Goal: Task Accomplishment & Management: Complete application form

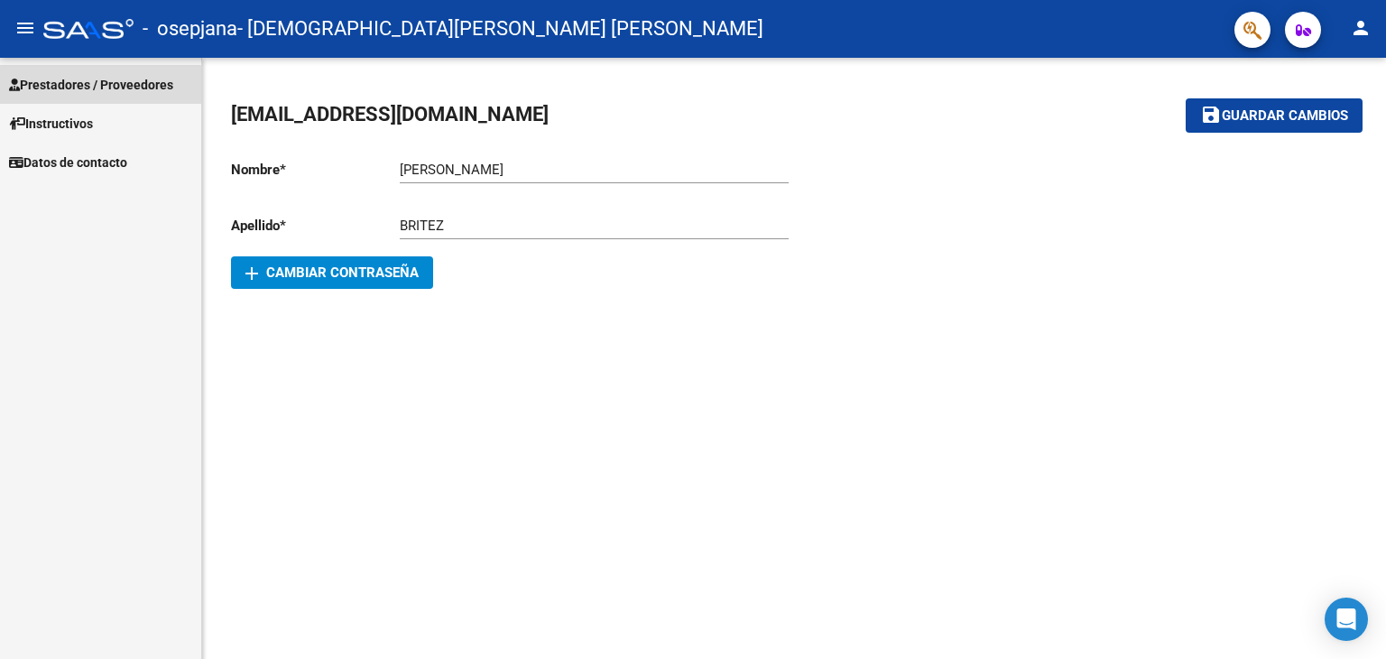
click at [88, 87] on span "Prestadores / Proveedores" at bounding box center [91, 85] width 164 height 20
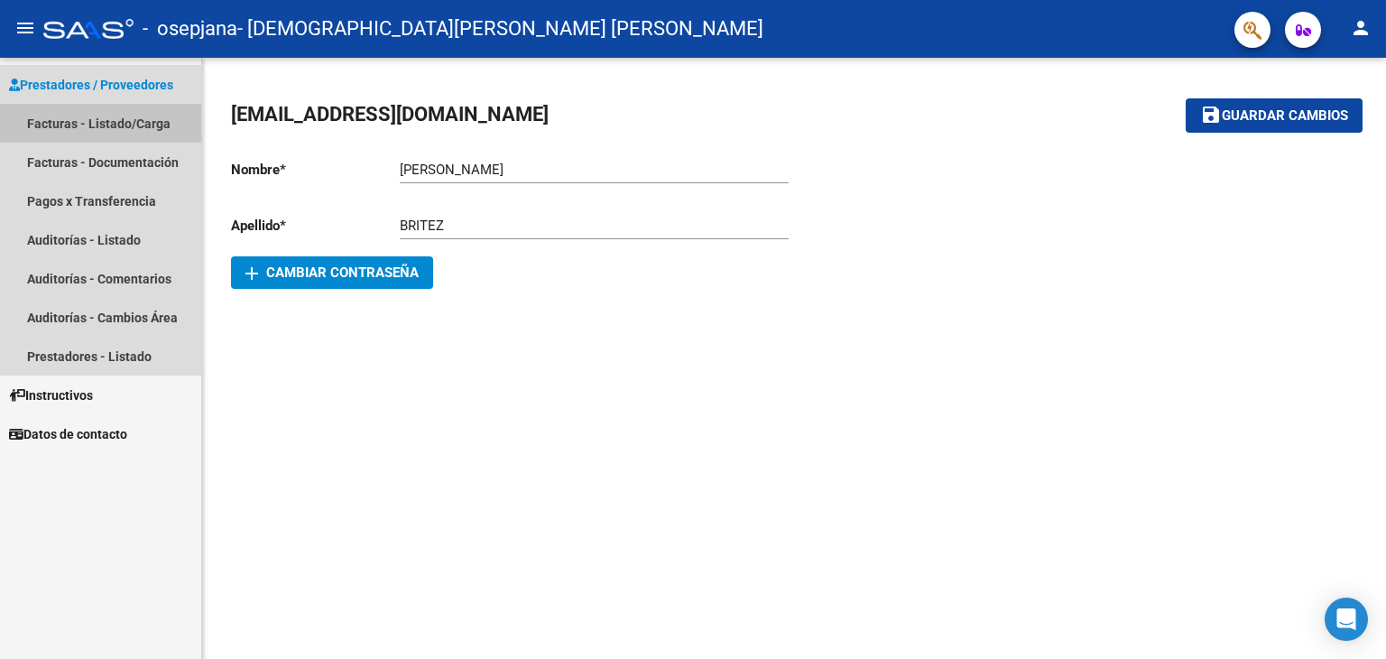
click at [80, 122] on link "Facturas - Listado/Carga" at bounding box center [100, 123] width 201 height 39
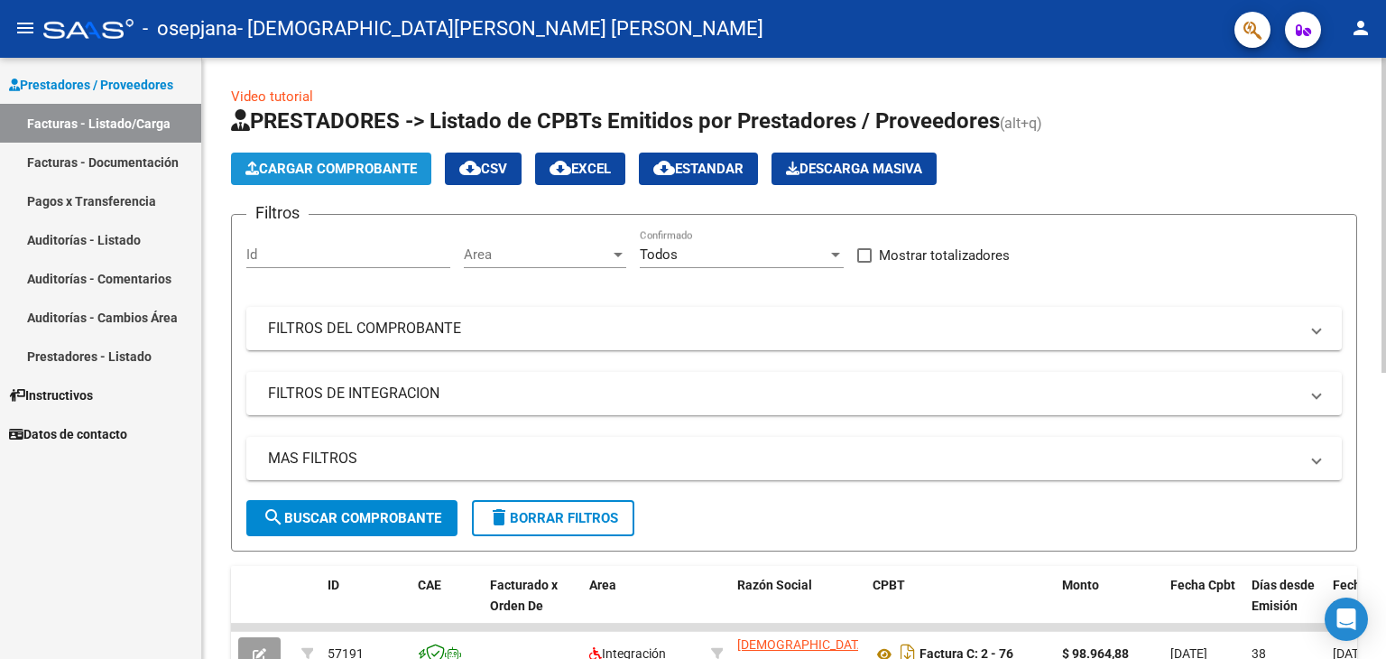
click at [342, 170] on span "Cargar Comprobante" at bounding box center [330, 169] width 171 height 16
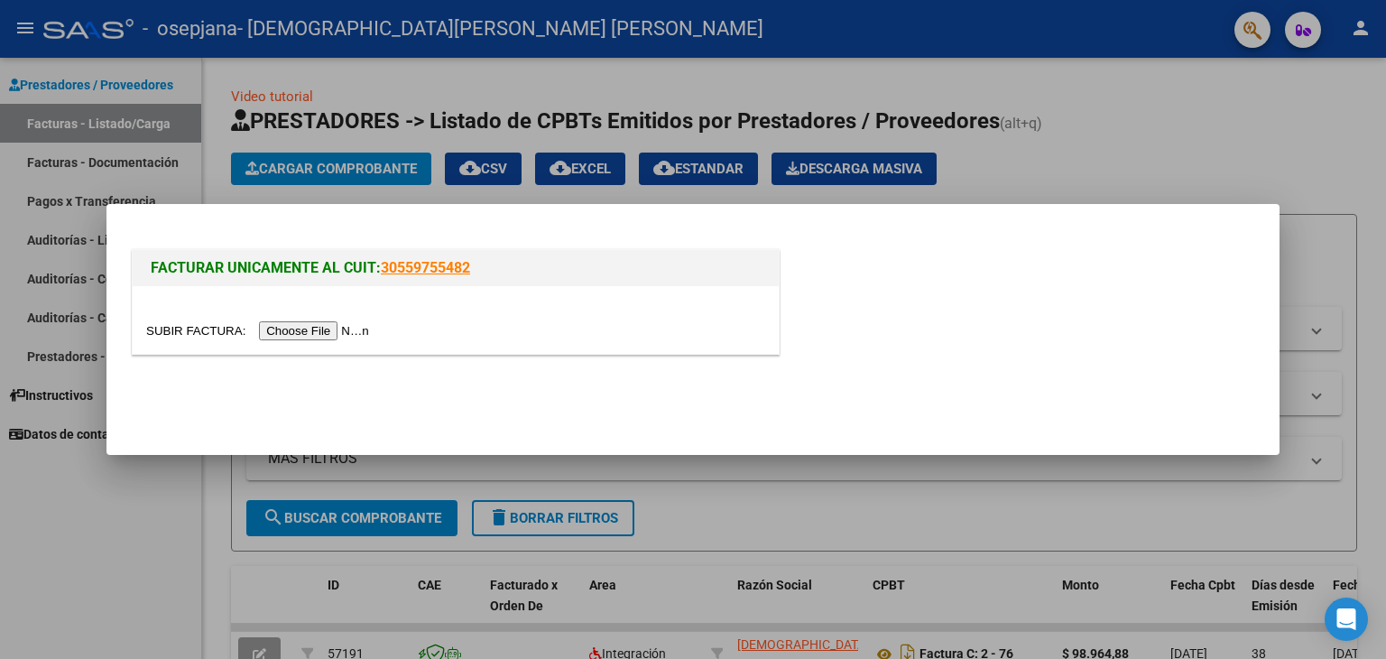
click at [332, 329] on input "file" at bounding box center [260, 330] width 228 height 19
click at [307, 336] on input "file" at bounding box center [260, 330] width 228 height 19
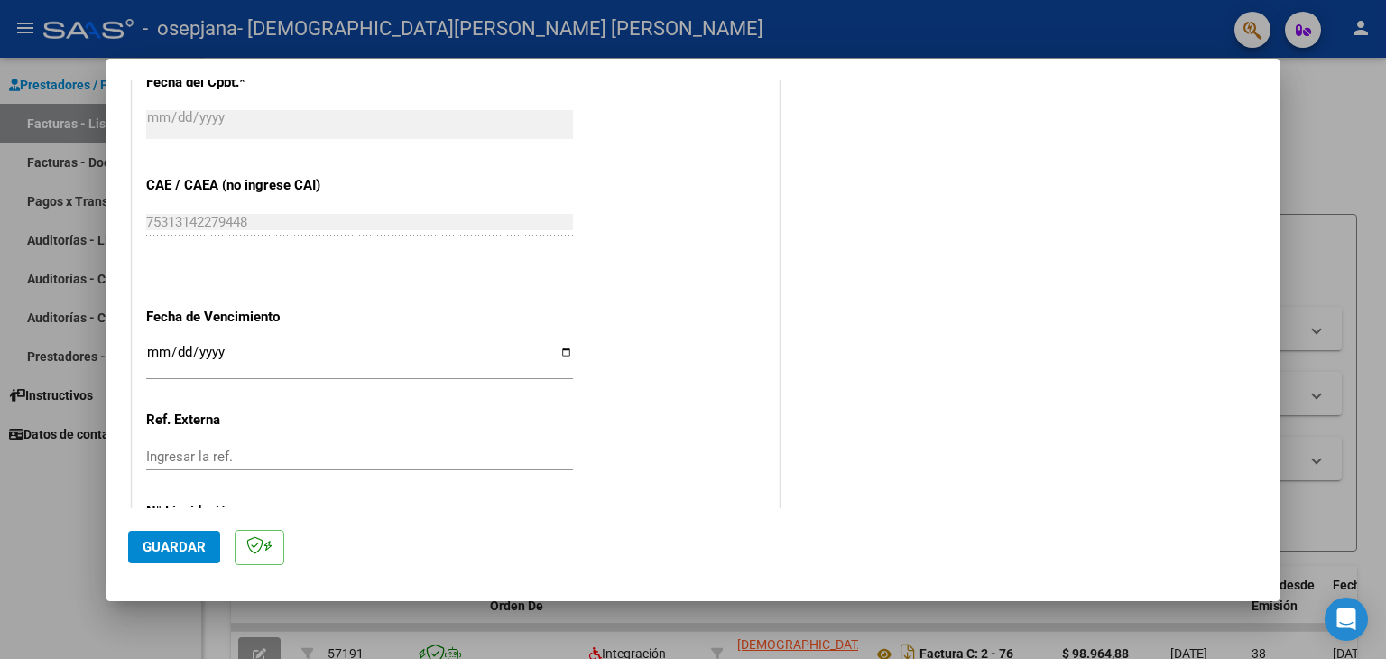
scroll to position [1050, 0]
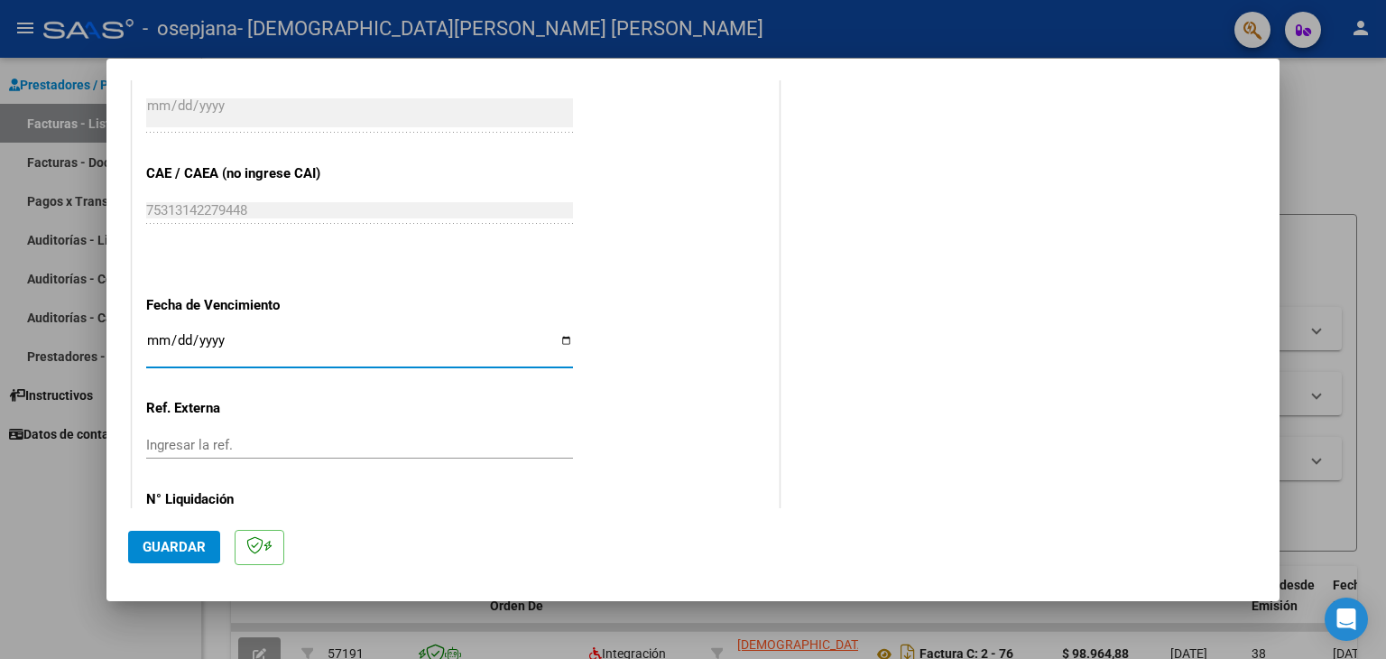
click at [563, 339] on input "Ingresar la fecha" at bounding box center [359, 347] width 427 height 29
type input "2025-08-15"
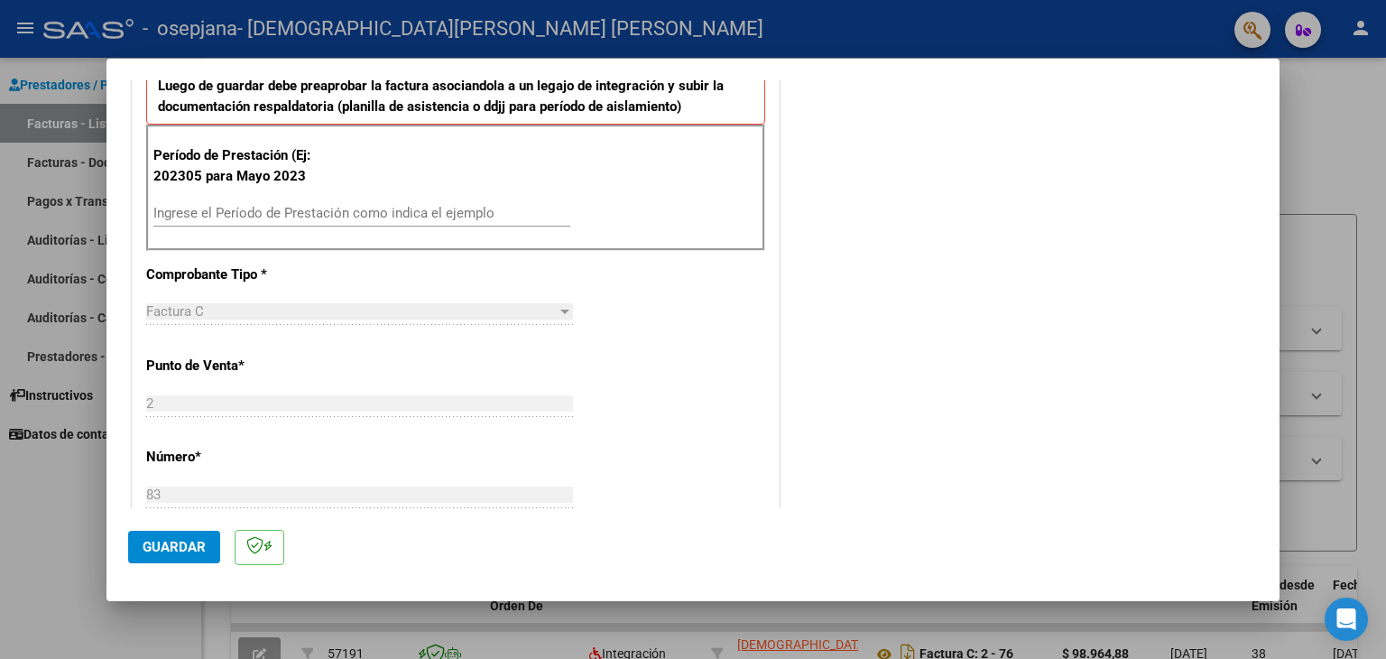
scroll to position [438, 0]
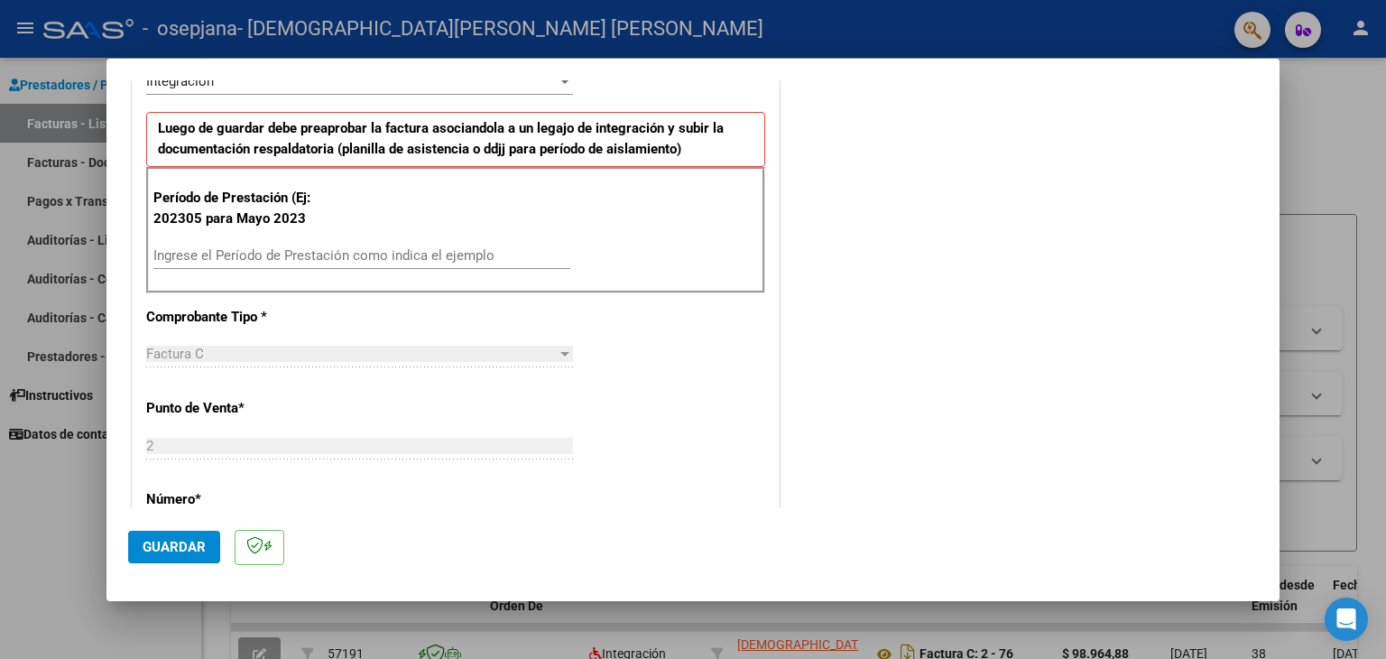
click at [223, 265] on div "Ingrese el Período de Prestación como indica el ejemplo" at bounding box center [361, 255] width 417 height 27
type input "202507"
click at [182, 547] on span "Guardar" at bounding box center [174, 547] width 63 height 16
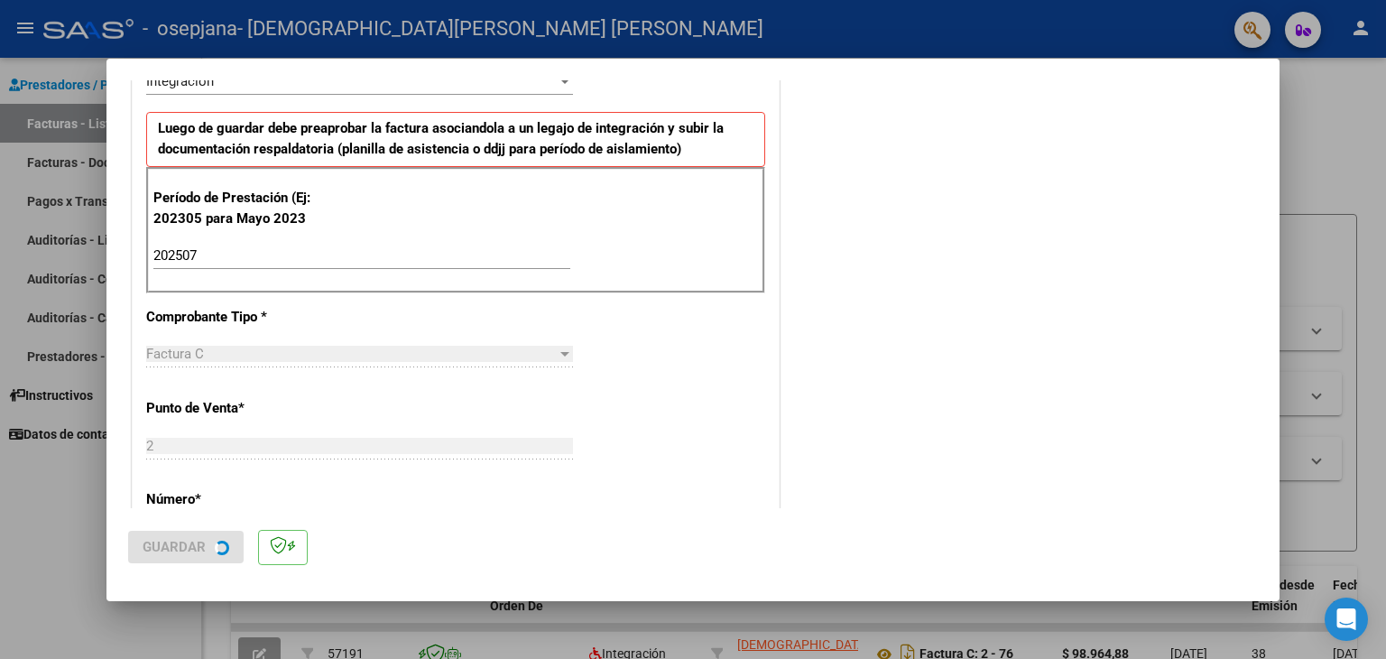
scroll to position [0, 0]
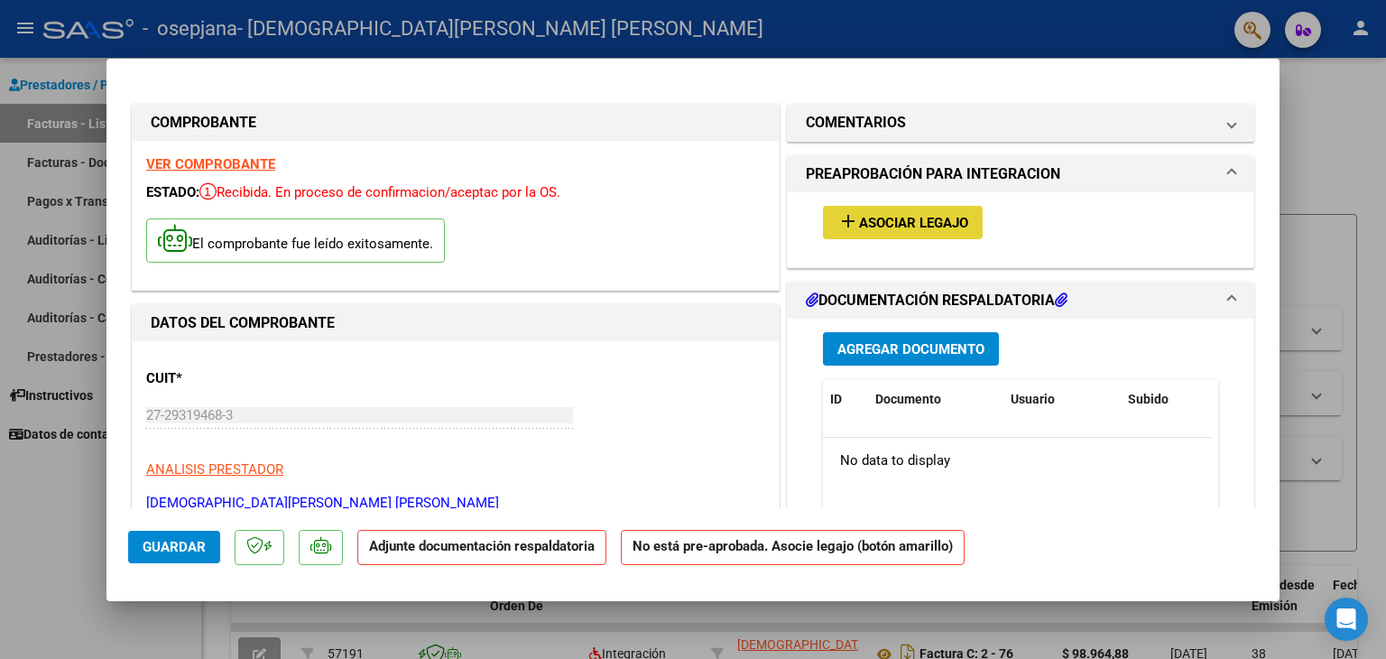
click at [845, 225] on mat-icon "add" at bounding box center [849, 221] width 22 height 22
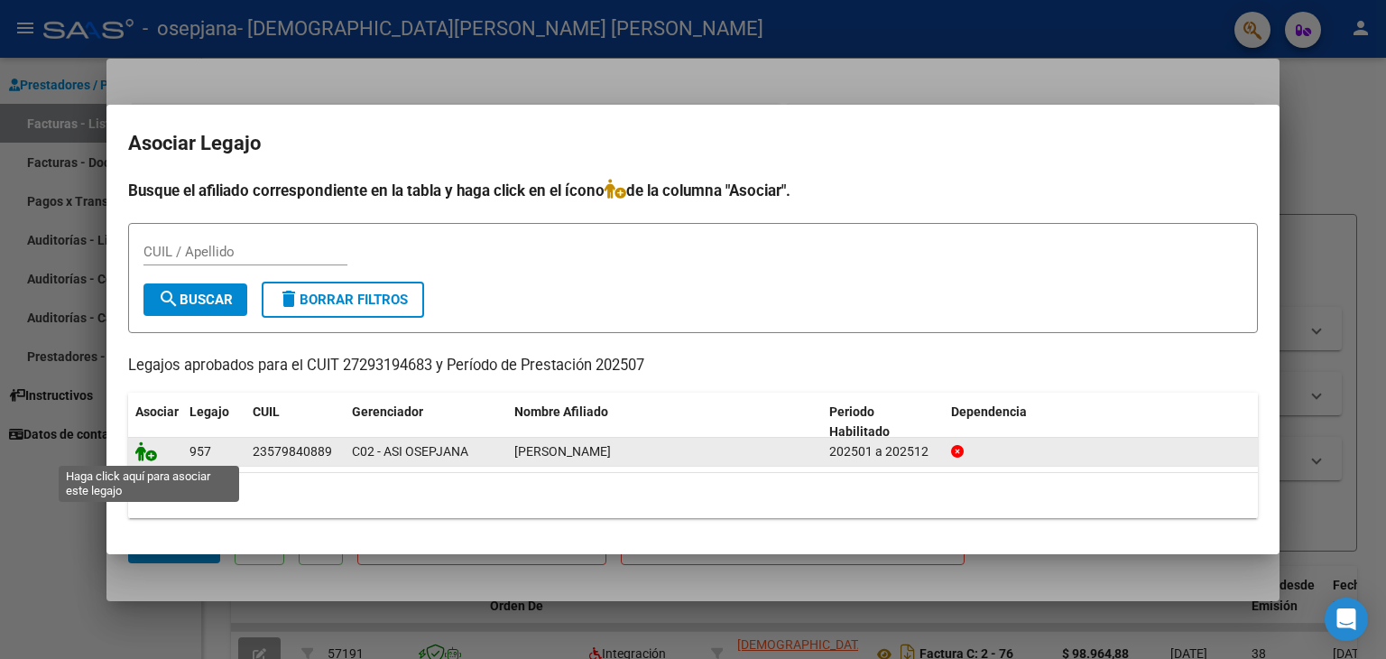
click at [151, 455] on icon at bounding box center [146, 451] width 22 height 20
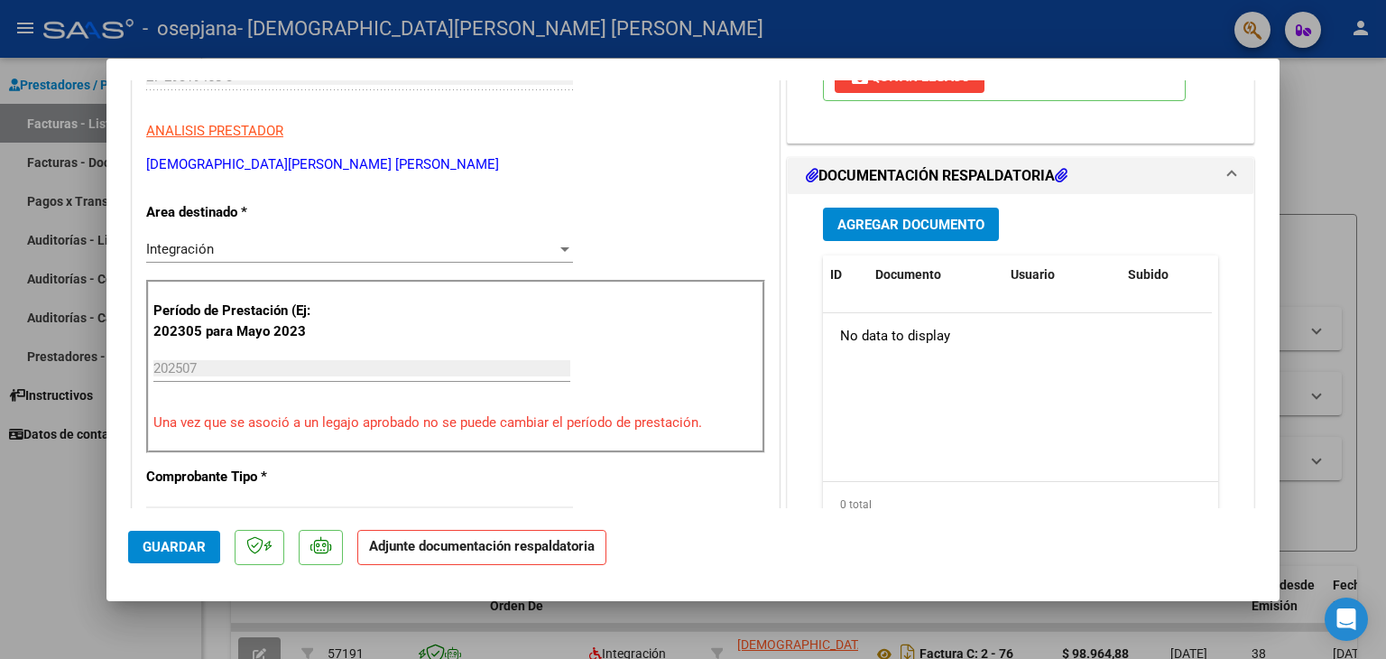
scroll to position [358, 0]
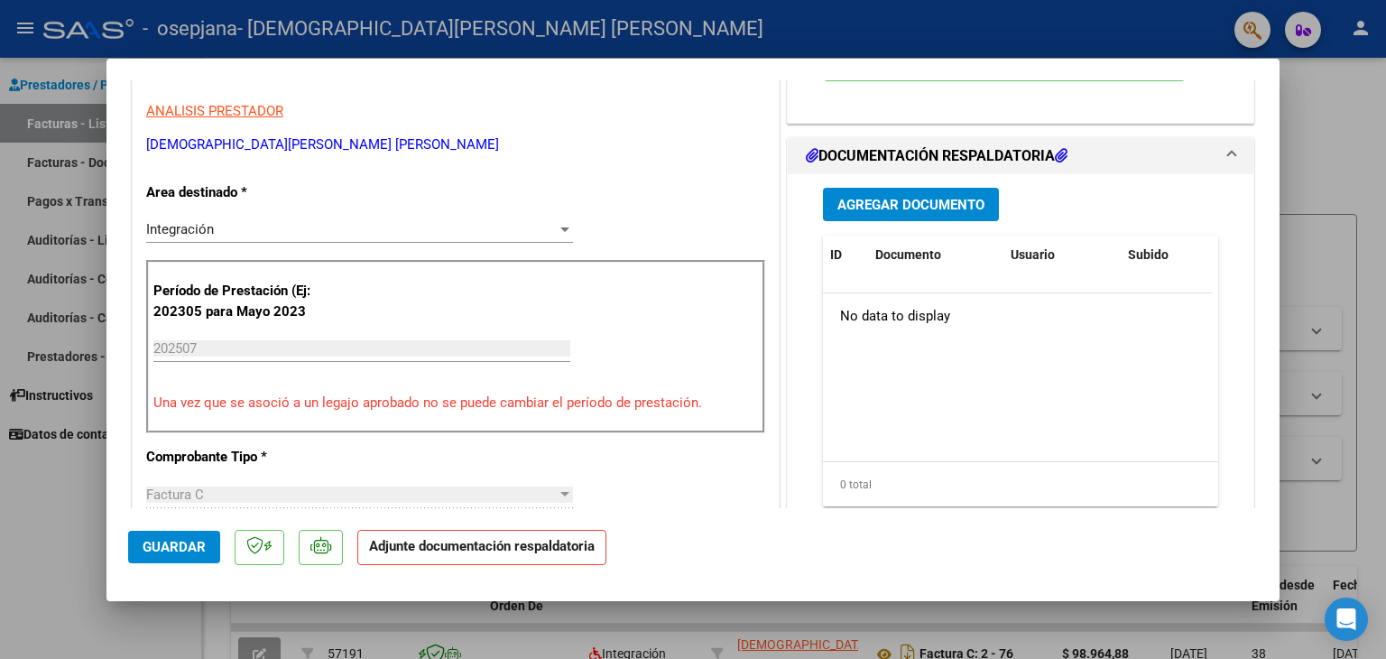
click at [862, 199] on span "Agregar Documento" at bounding box center [911, 205] width 147 height 16
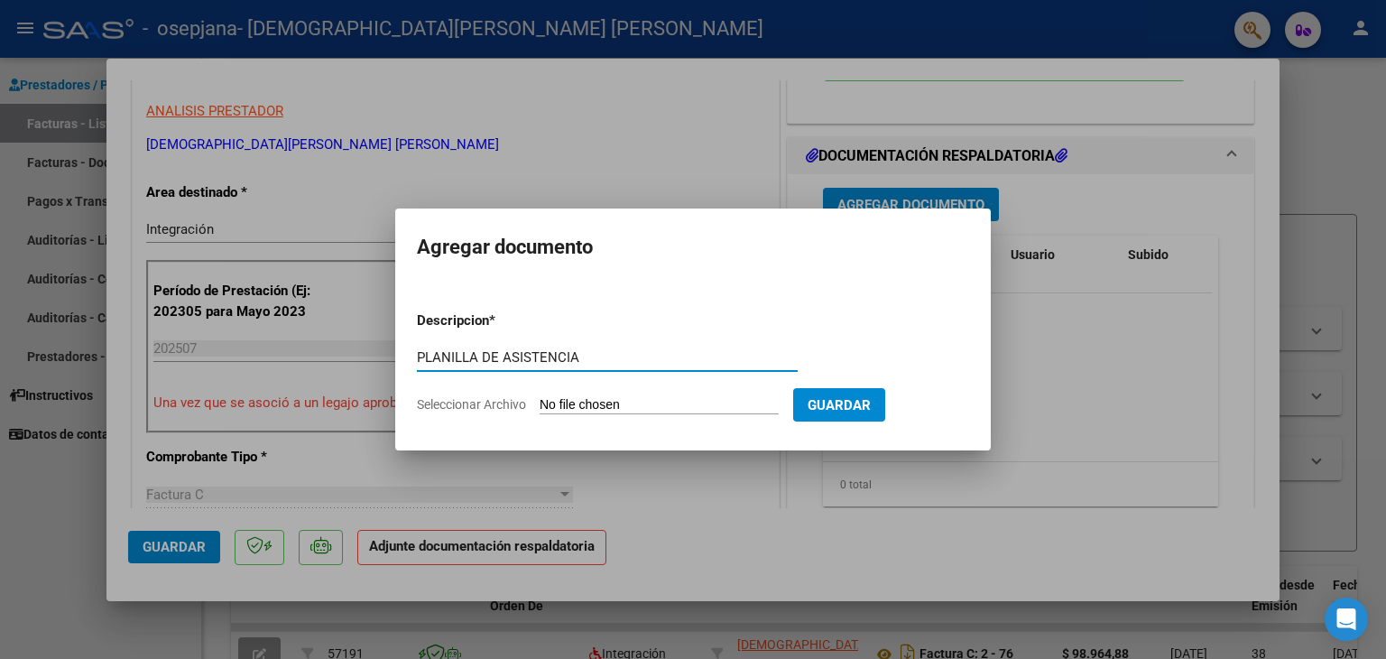
type input "PLANILLA DE ASISTENCIA"
click at [605, 401] on input "Seleccionar Archivo" at bounding box center [659, 405] width 239 height 17
type input "C:\fakepath\planilla_psico_eric.pdf"
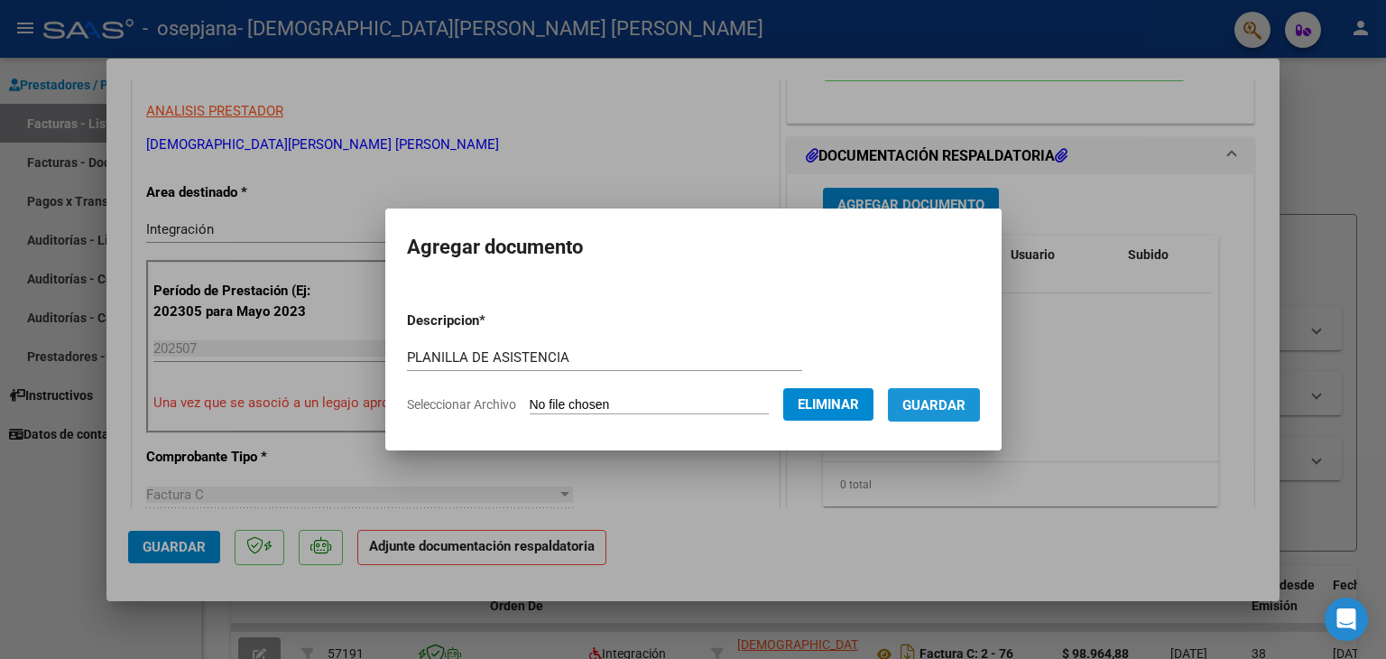
click at [962, 402] on span "Guardar" at bounding box center [934, 405] width 63 height 16
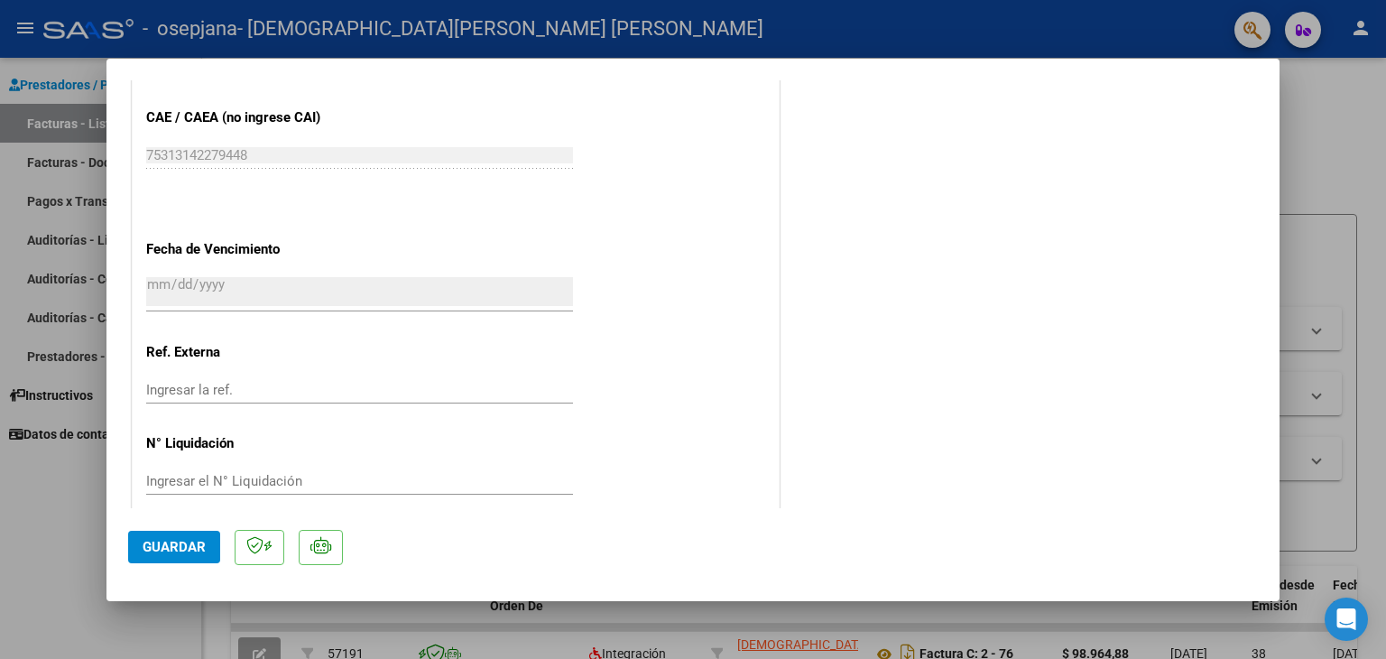
scroll to position [1185, 0]
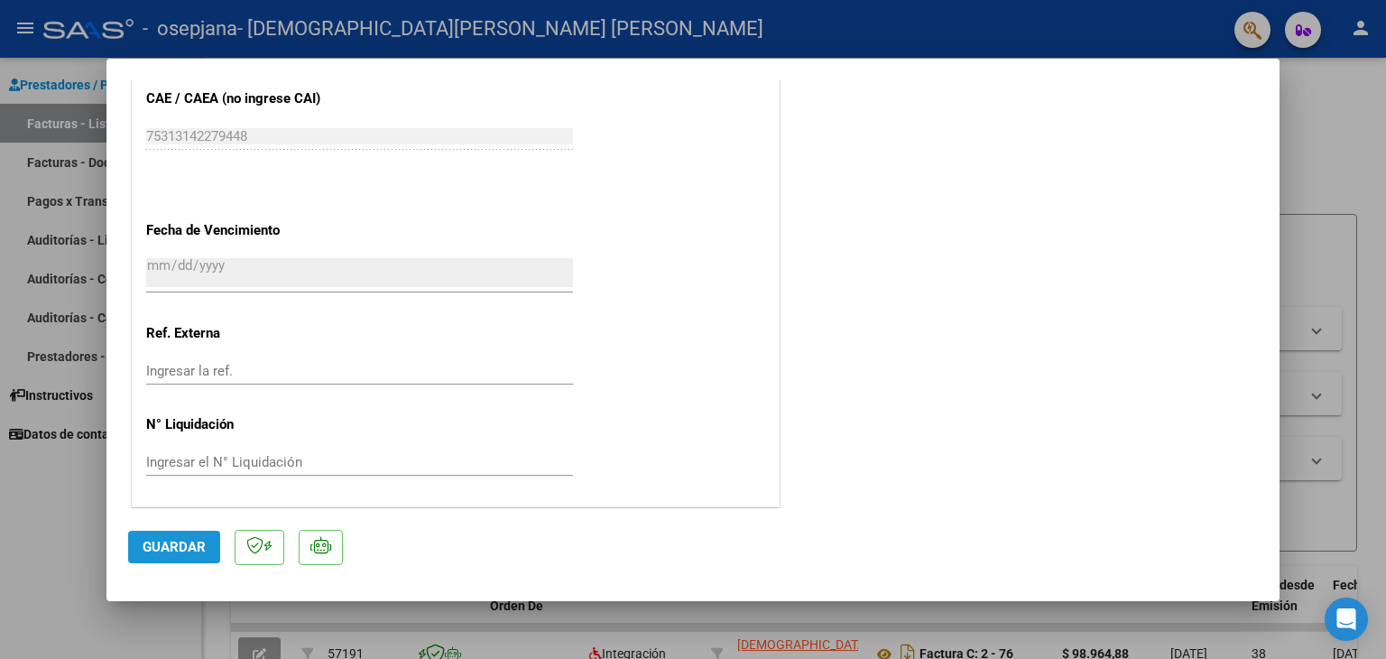
click at [160, 543] on span "Guardar" at bounding box center [174, 547] width 63 height 16
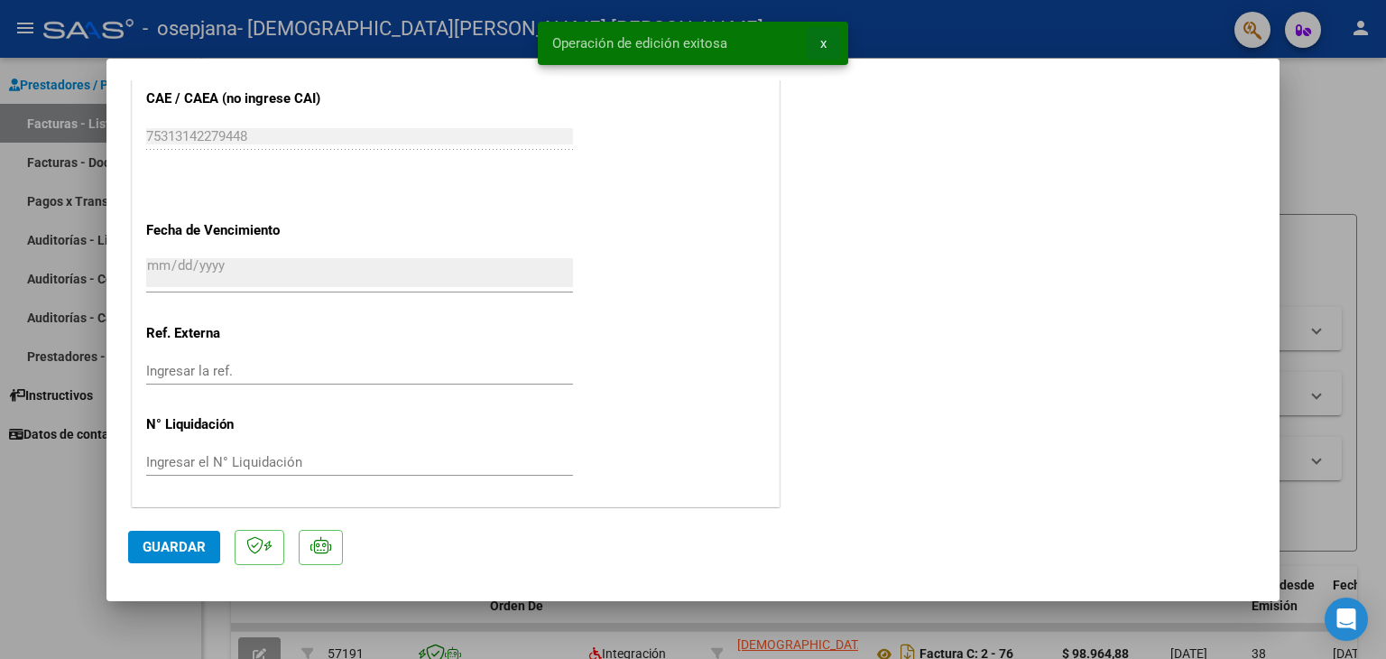
click at [825, 44] on span "x" at bounding box center [823, 43] width 6 height 16
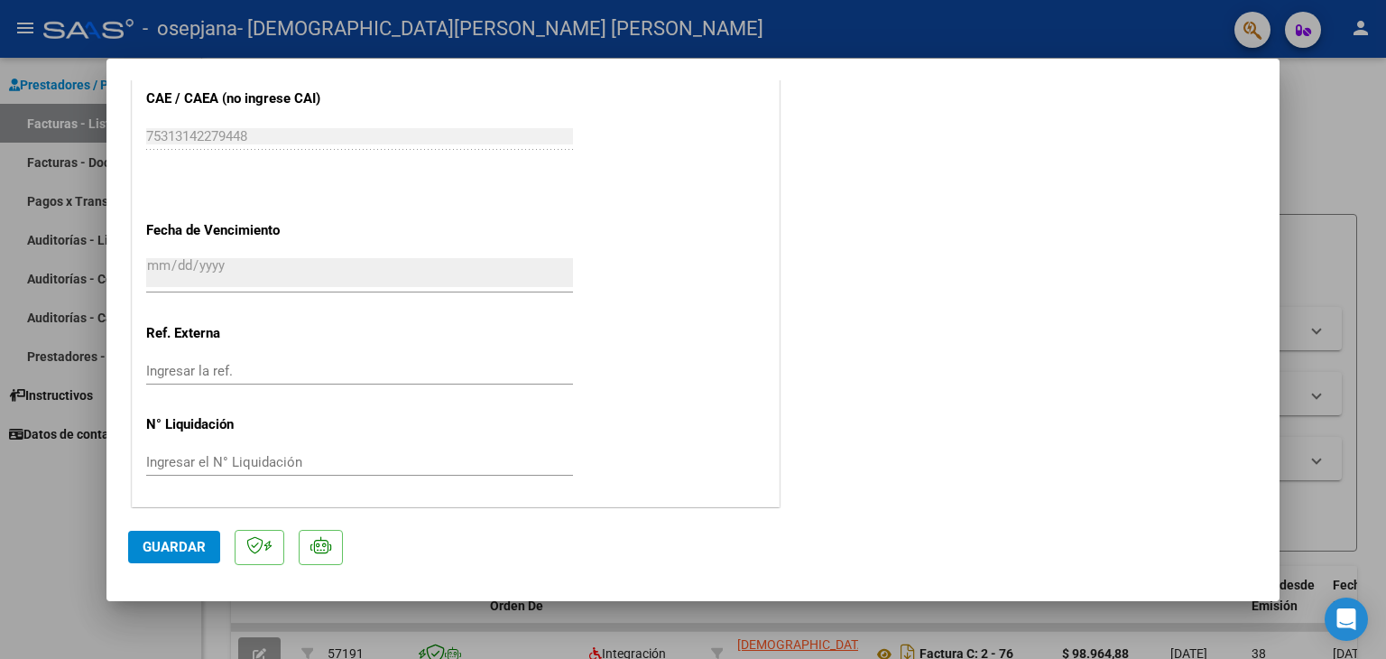
click at [1357, 31] on div at bounding box center [693, 329] width 1386 height 659
type input "$ 0,00"
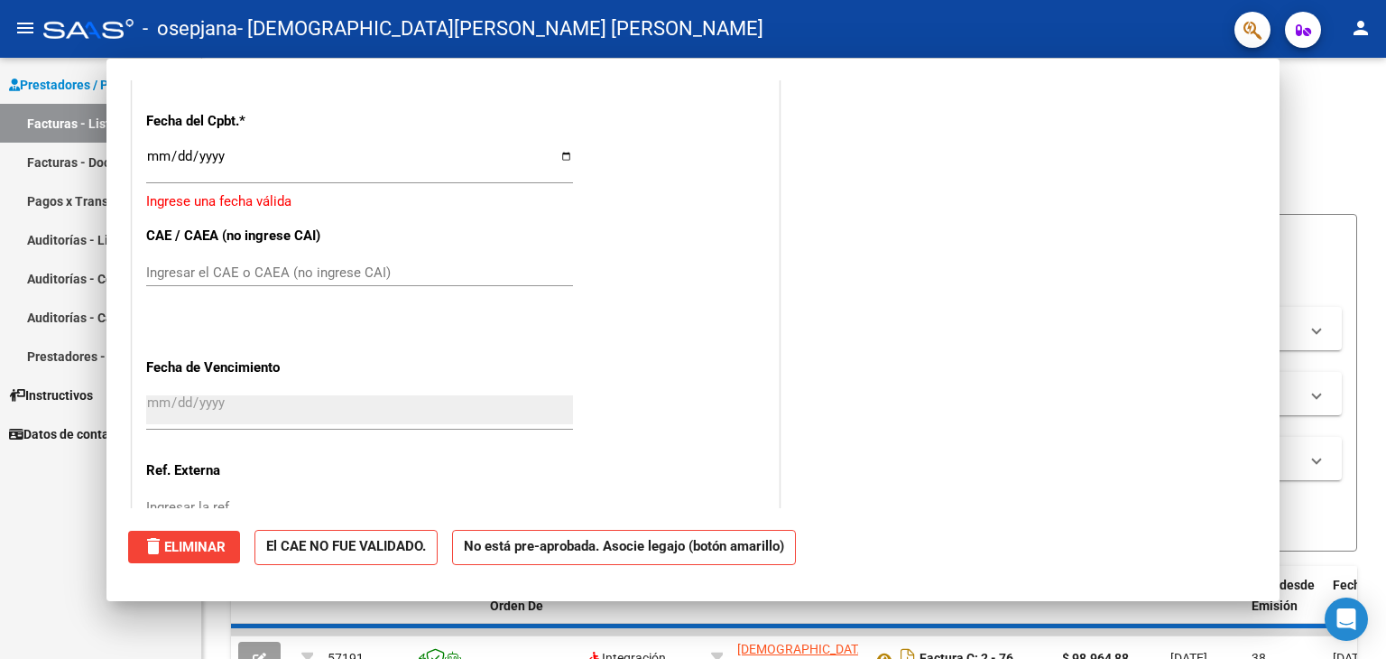
scroll to position [1321, 0]
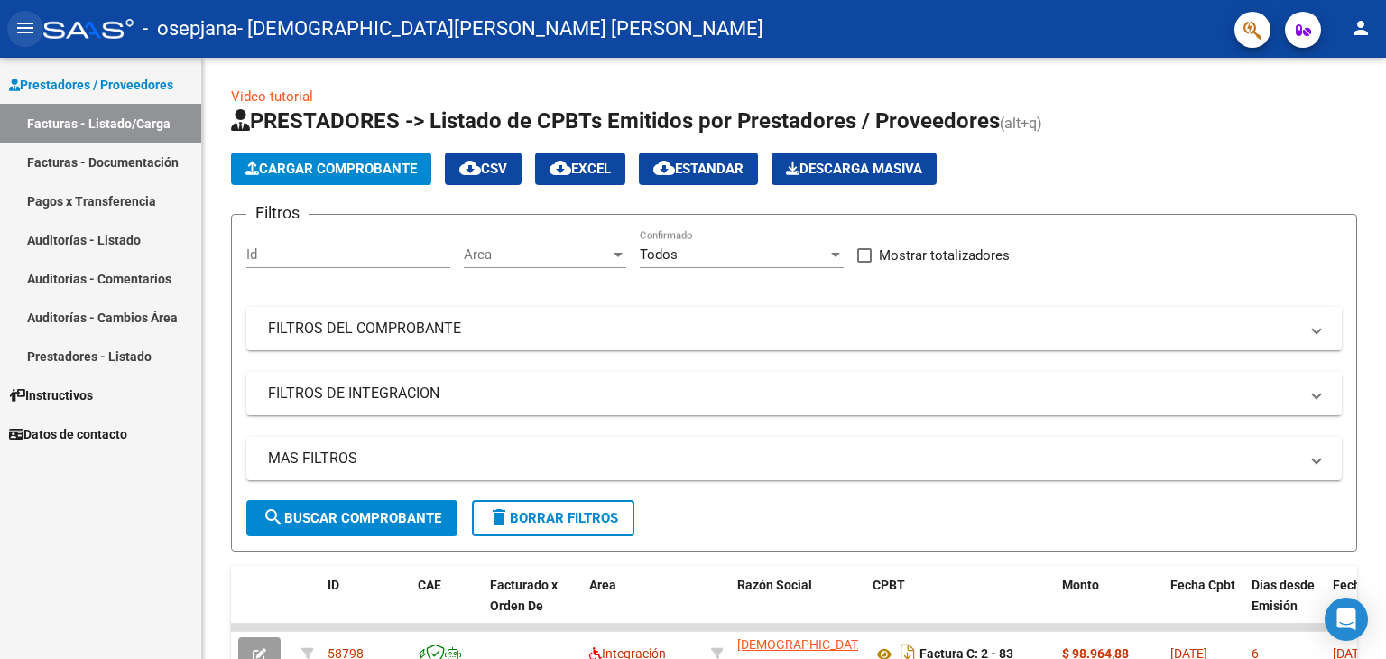
click at [14, 34] on button "menu" at bounding box center [25, 29] width 36 height 36
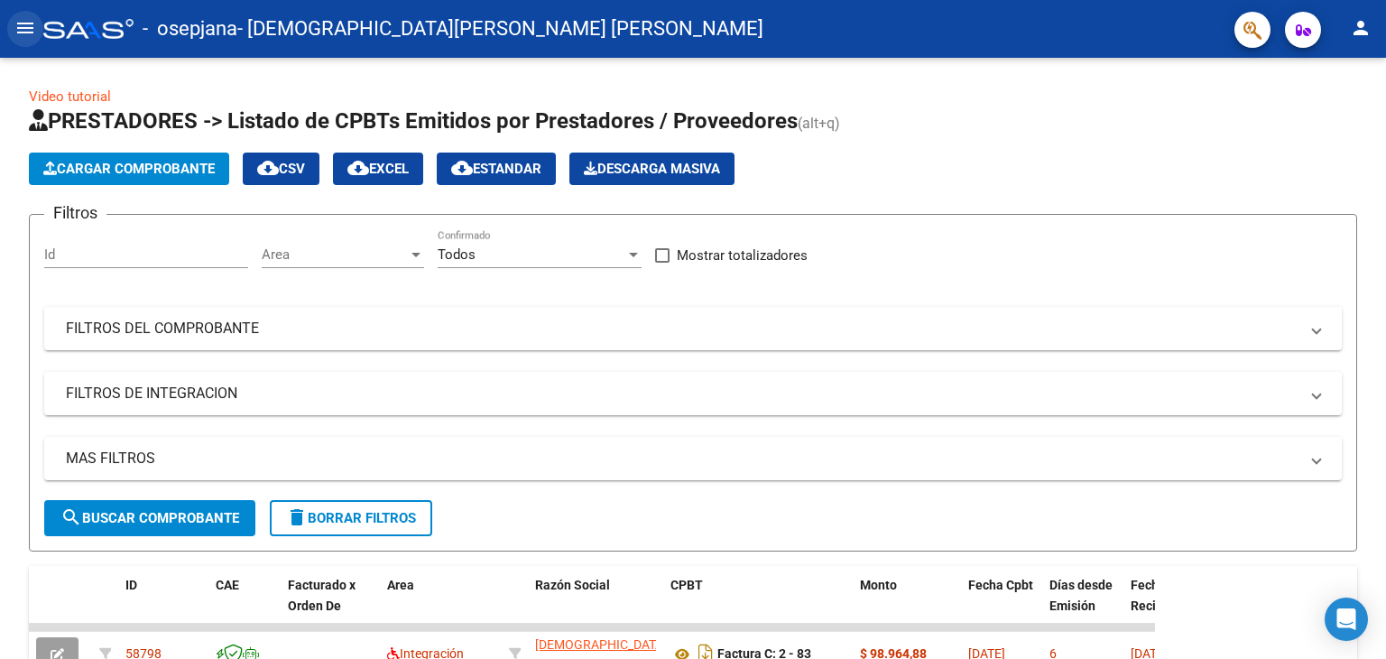
click at [14, 34] on button "menu" at bounding box center [25, 29] width 36 height 36
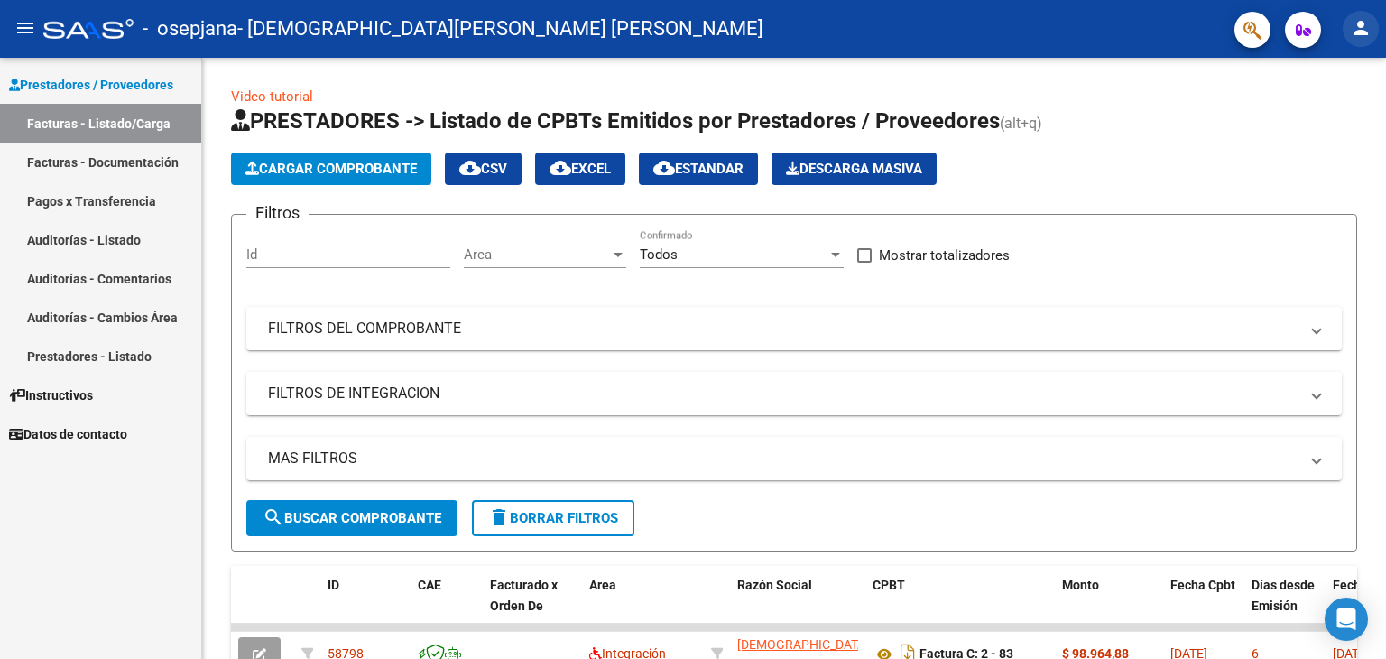
click at [1357, 30] on mat-icon "person" at bounding box center [1361, 28] width 22 height 22
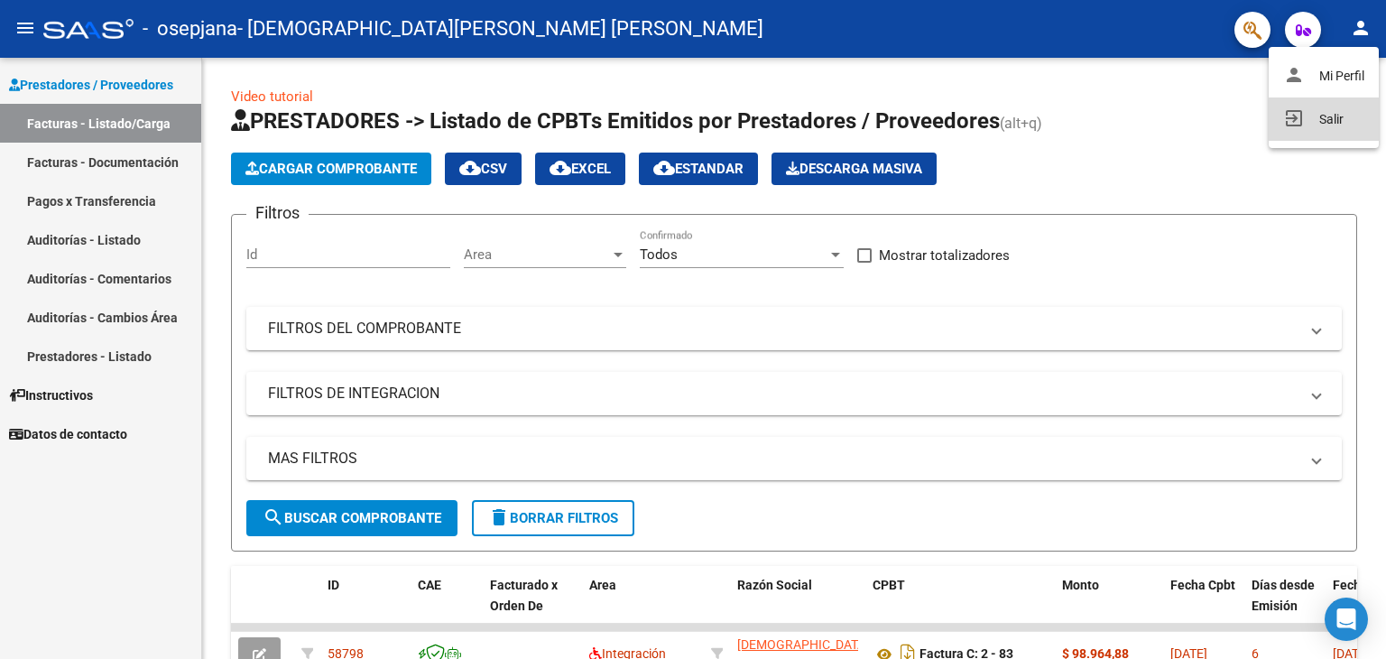
click at [1318, 124] on button "exit_to_app Salir" at bounding box center [1324, 118] width 110 height 43
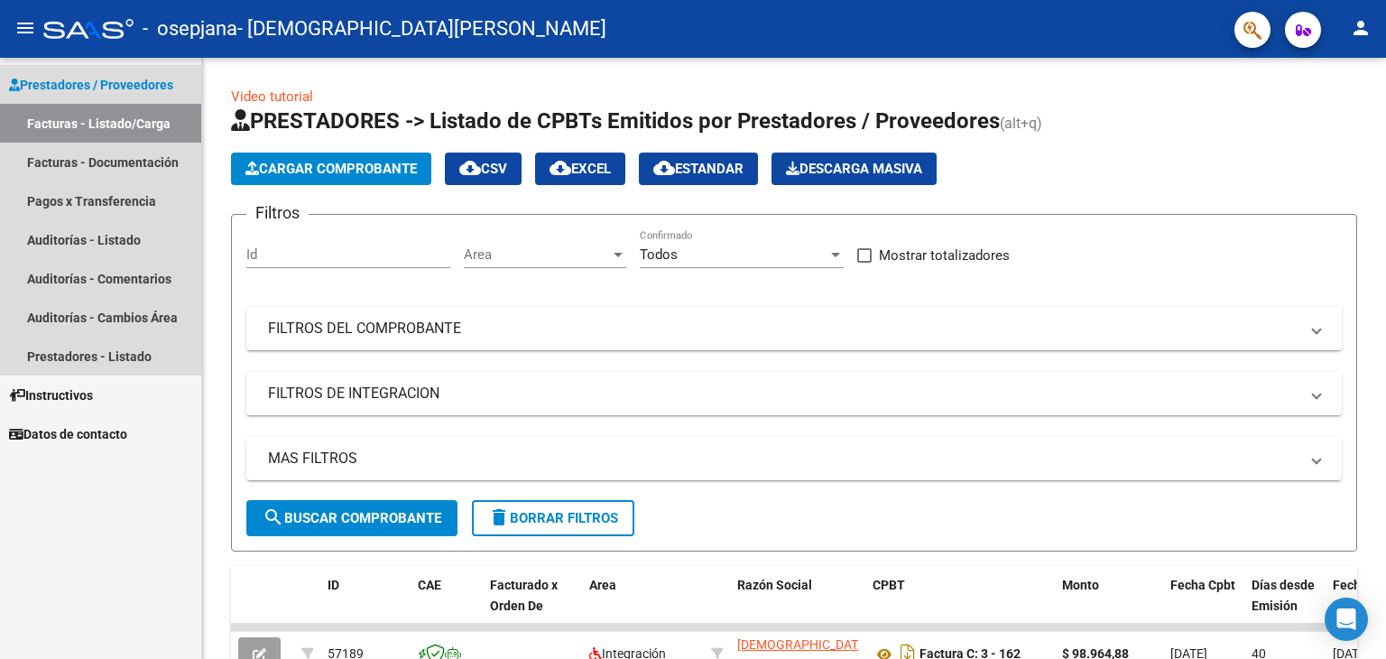
click at [65, 123] on link "Facturas - Listado/Carga" at bounding box center [100, 123] width 201 height 39
click at [118, 166] on link "Facturas - Documentación" at bounding box center [100, 162] width 201 height 39
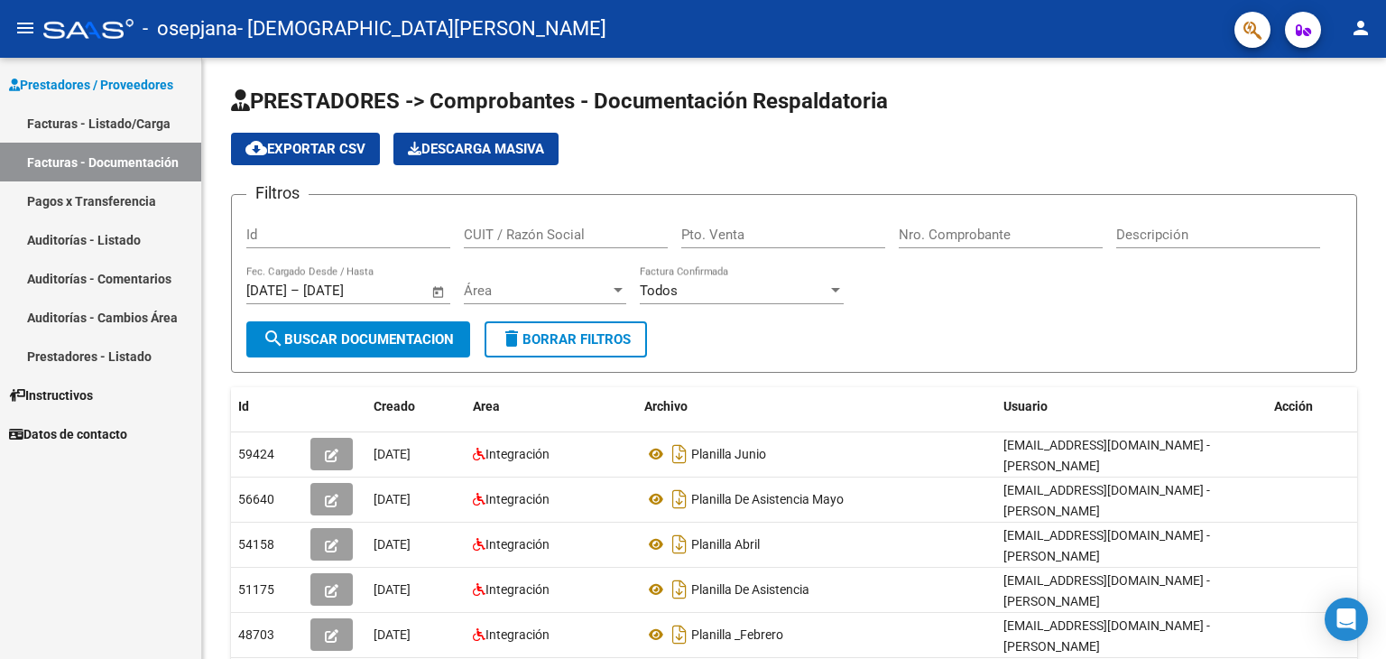
click at [86, 120] on link "Facturas - Listado/Carga" at bounding box center [100, 123] width 201 height 39
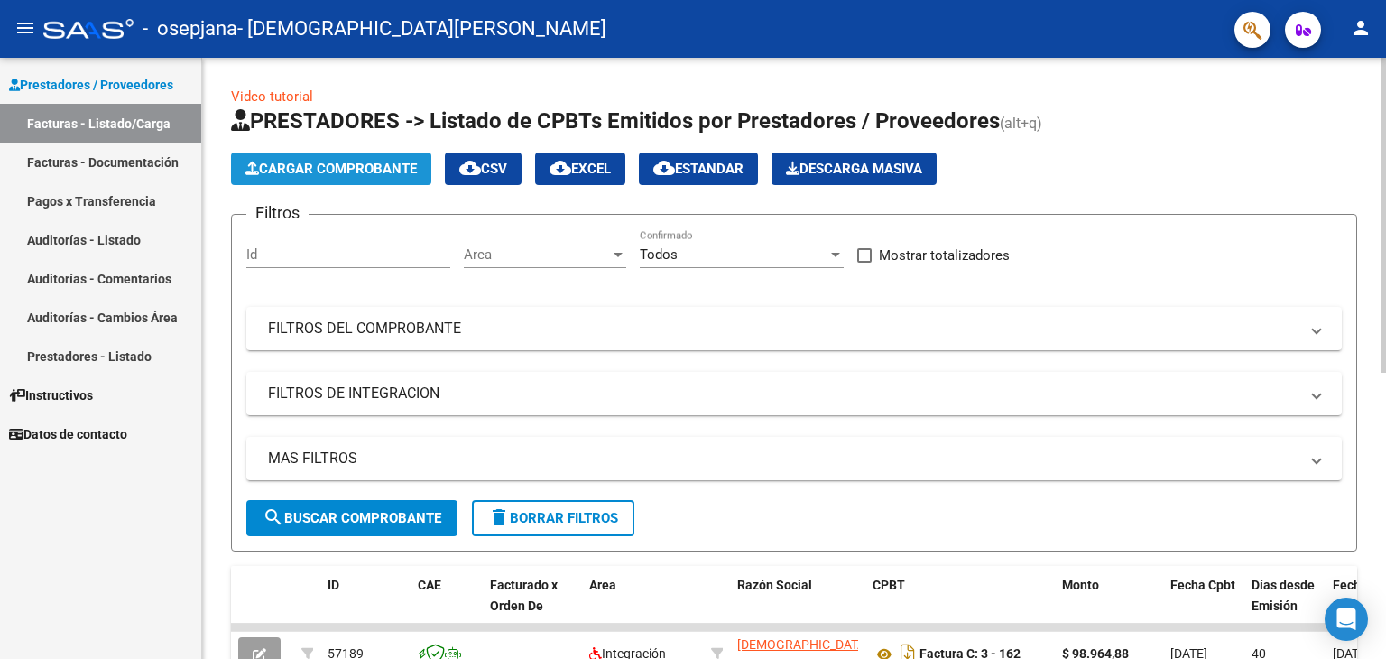
click at [324, 167] on span "Cargar Comprobante" at bounding box center [330, 169] width 171 height 16
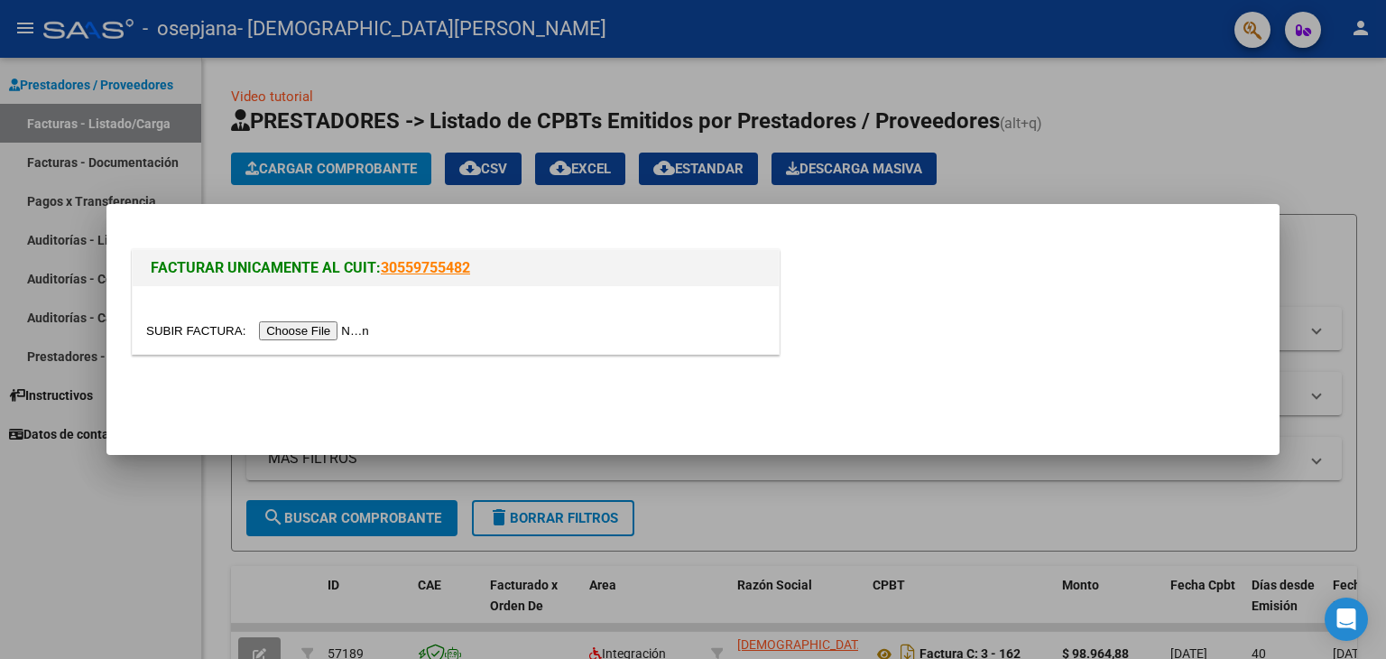
click at [302, 335] on input "file" at bounding box center [260, 330] width 228 height 19
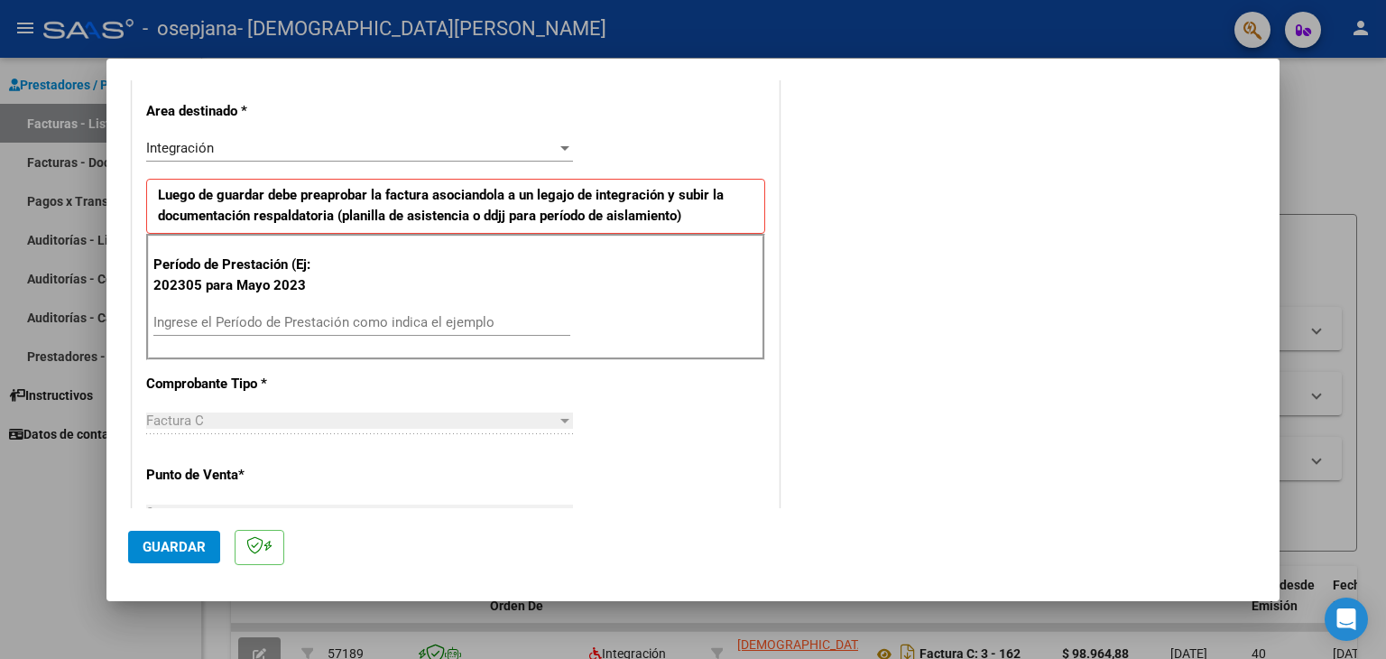
scroll to position [393, 0]
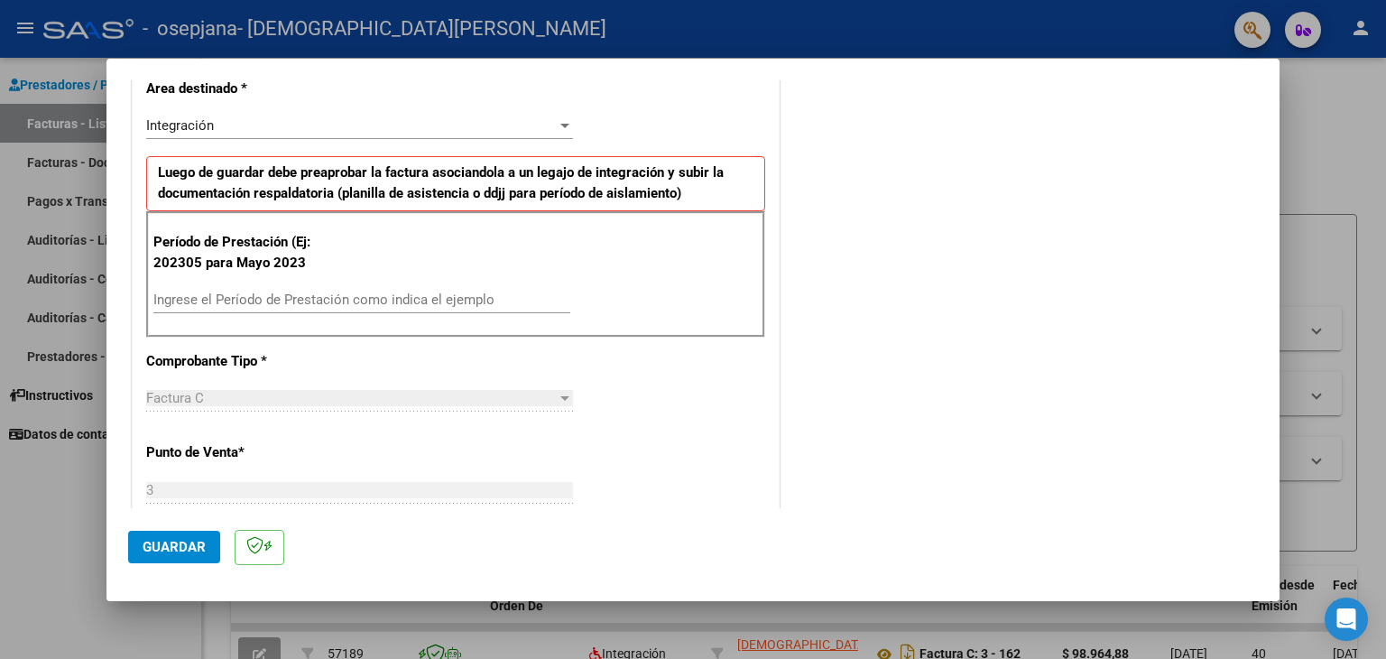
click at [275, 301] on input "Ingrese el Período de Prestación como indica el ejemplo" at bounding box center [361, 300] width 417 height 16
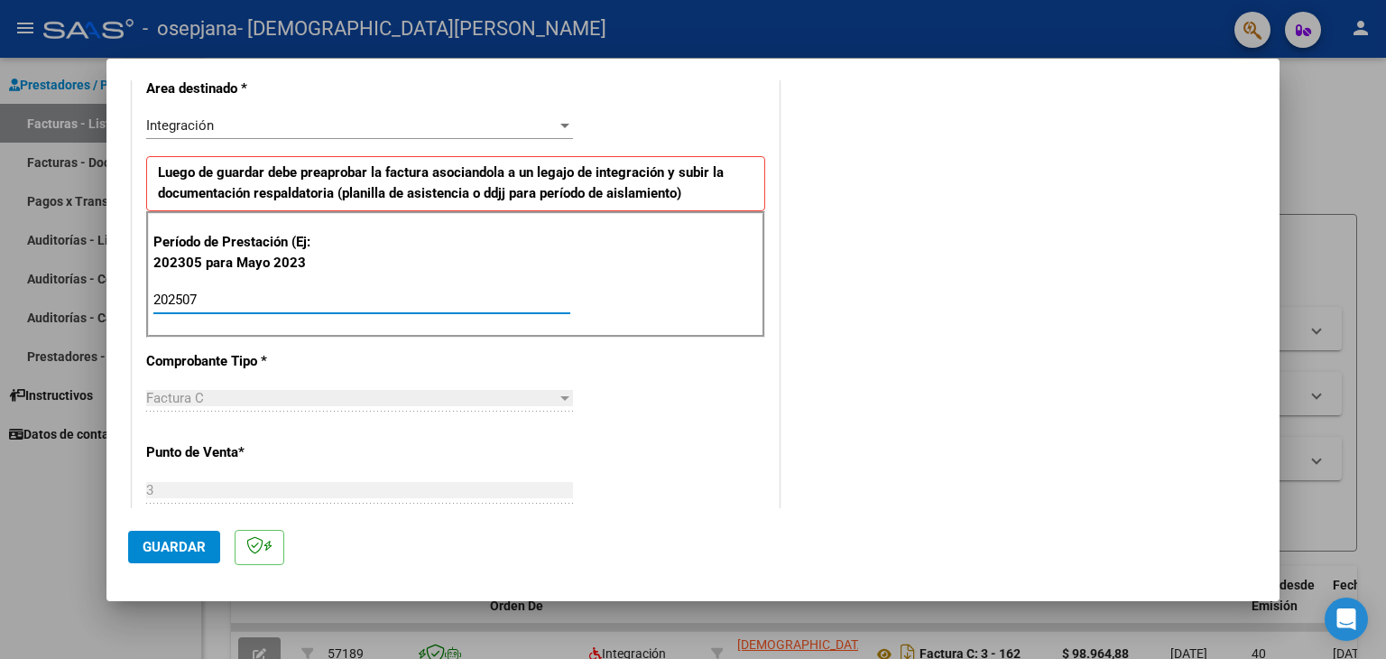
type input "202507"
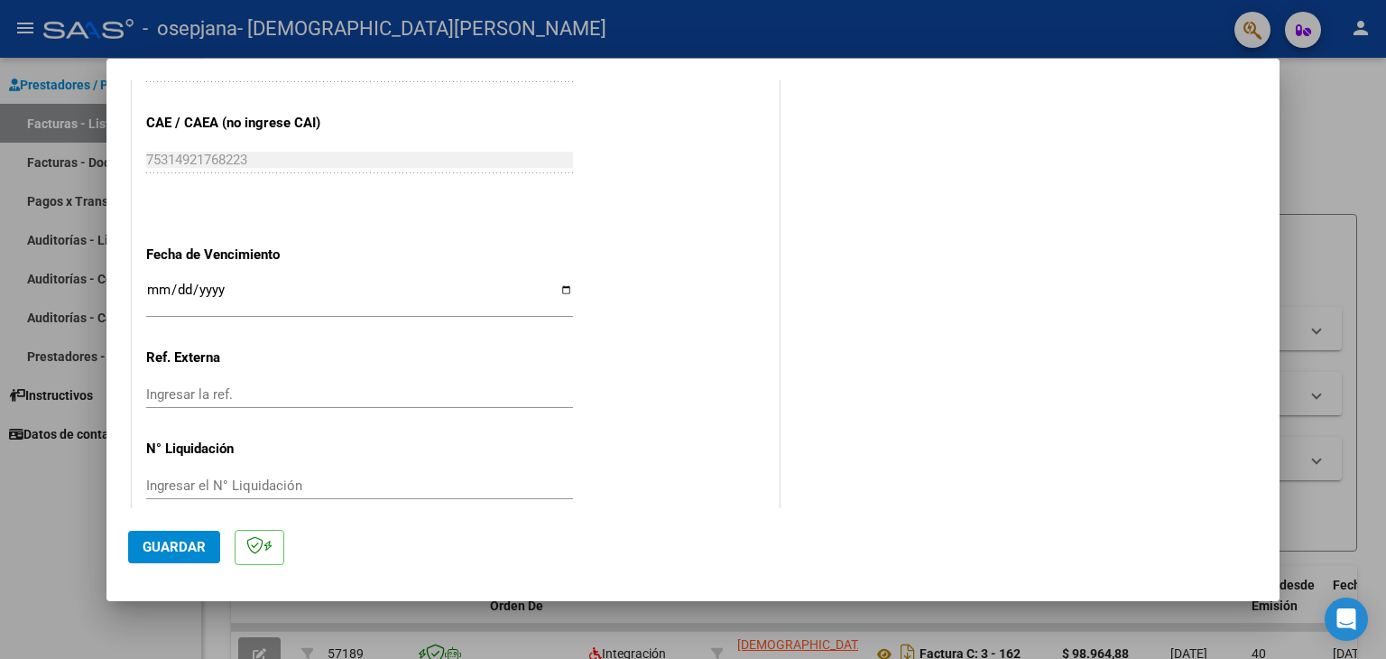
scroll to position [1124, 0]
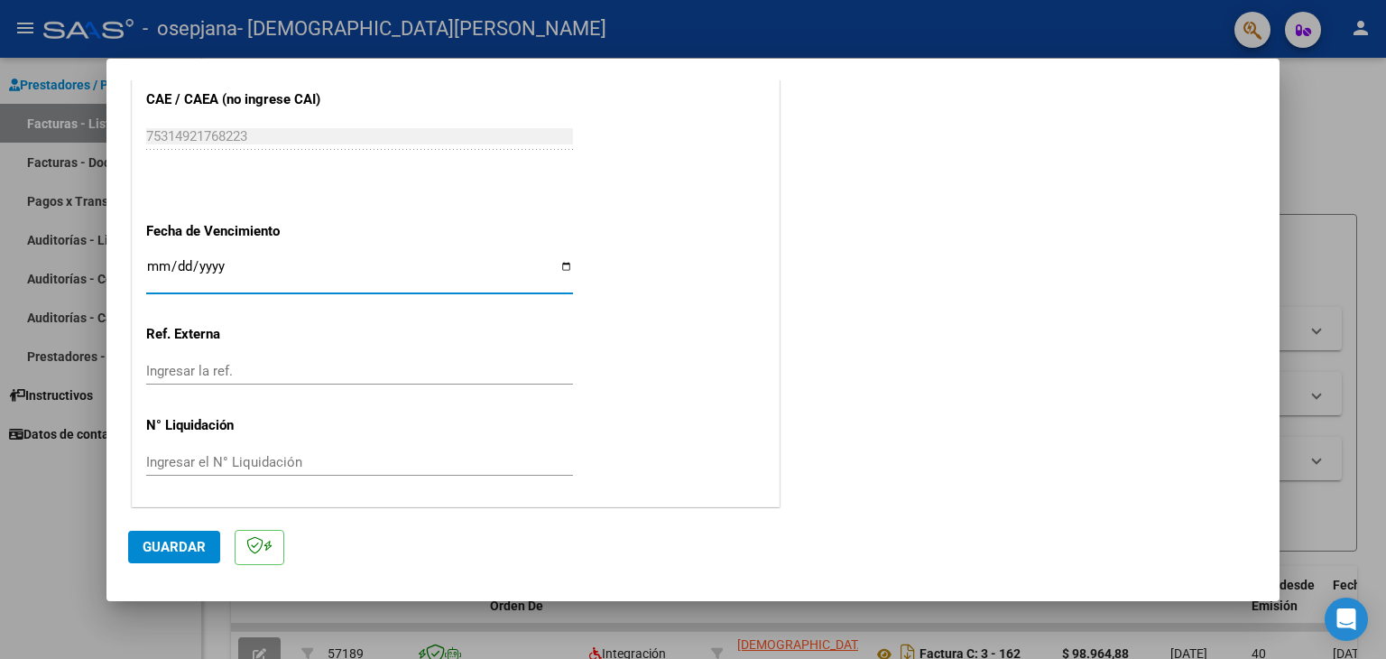
click at [560, 267] on input "Ingresar la fecha" at bounding box center [359, 273] width 427 height 29
type input "[DATE]"
click at [166, 545] on span "Guardar" at bounding box center [174, 547] width 63 height 16
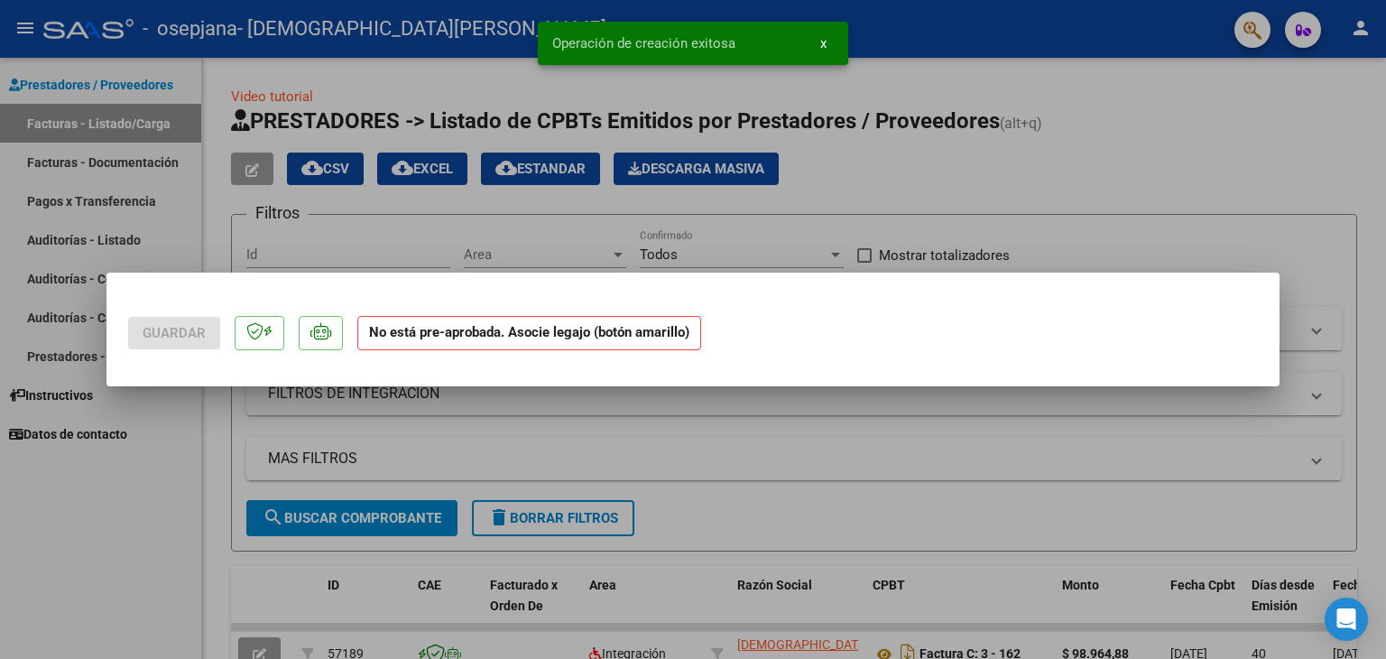
scroll to position [0, 0]
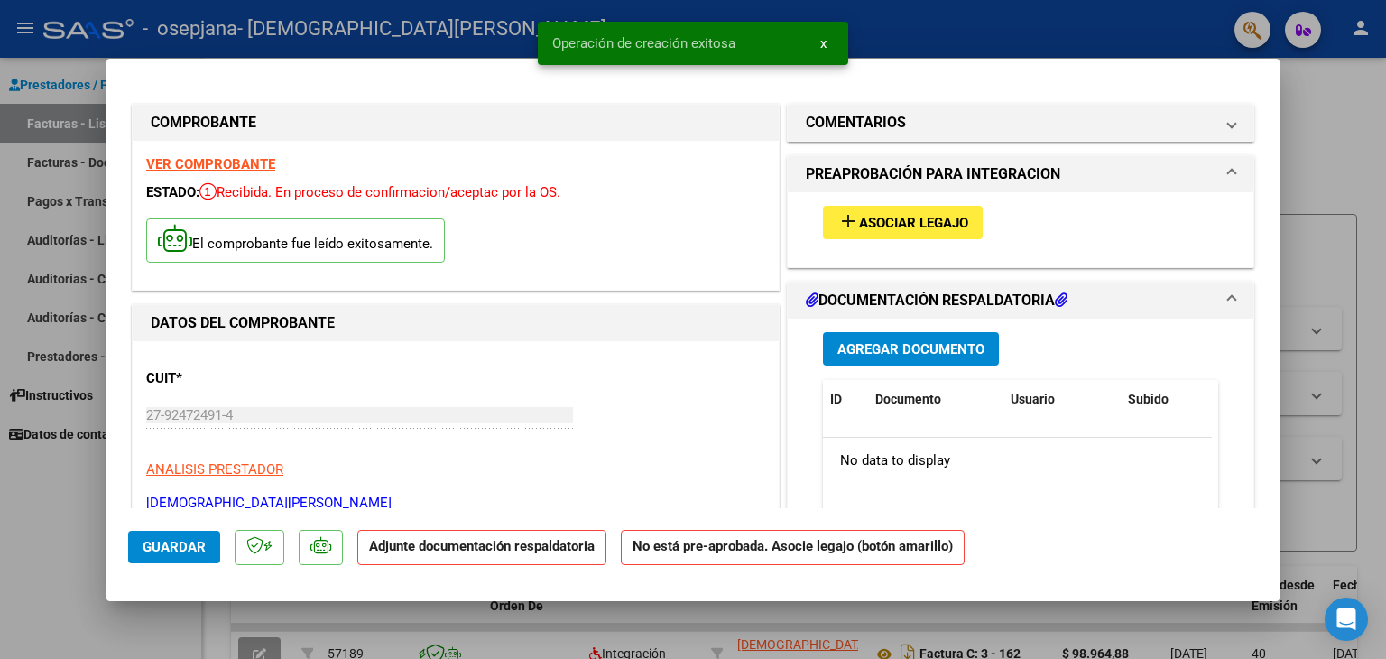
click at [842, 218] on mat-icon "add" at bounding box center [849, 221] width 22 height 22
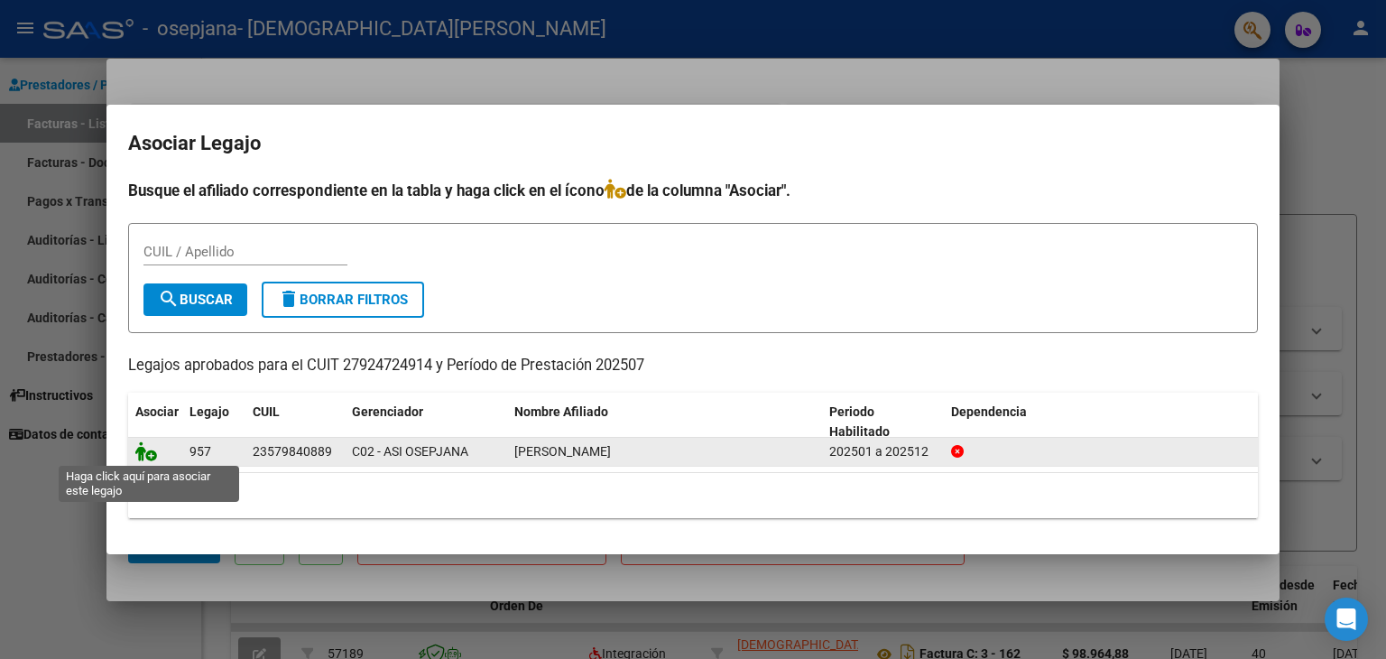
click at [150, 455] on icon at bounding box center [146, 451] width 22 height 20
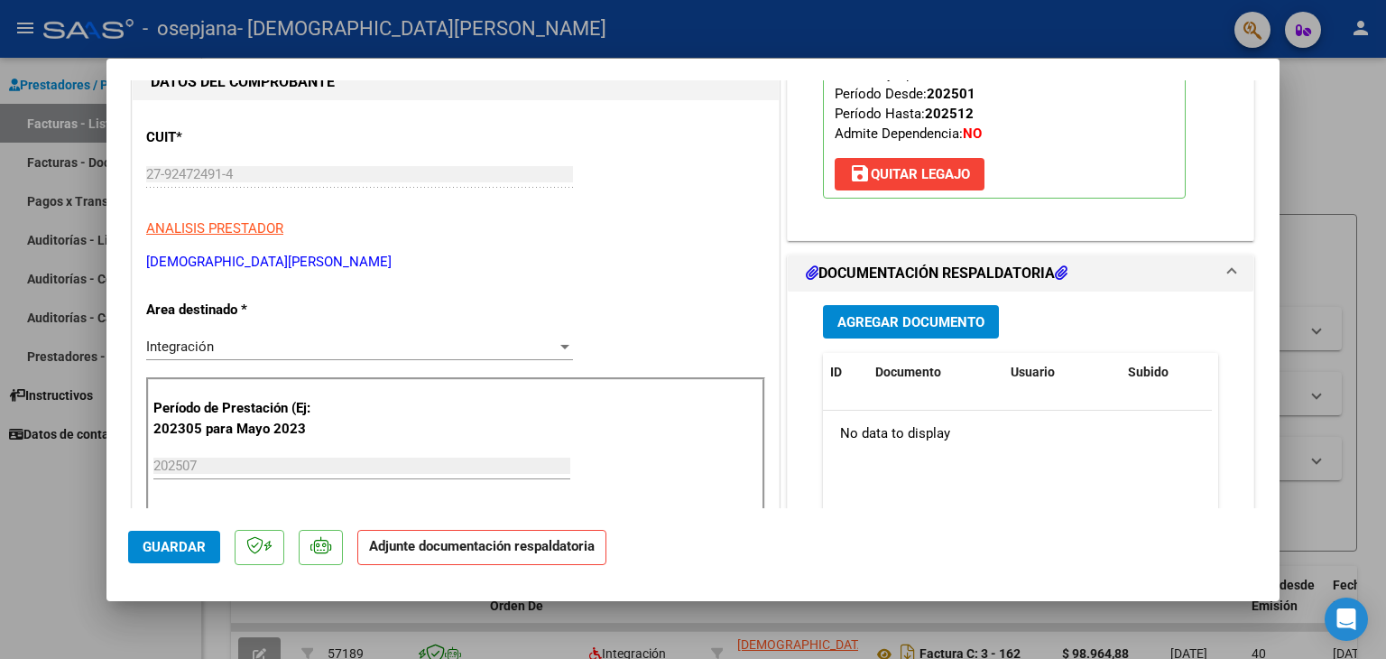
scroll to position [344, 0]
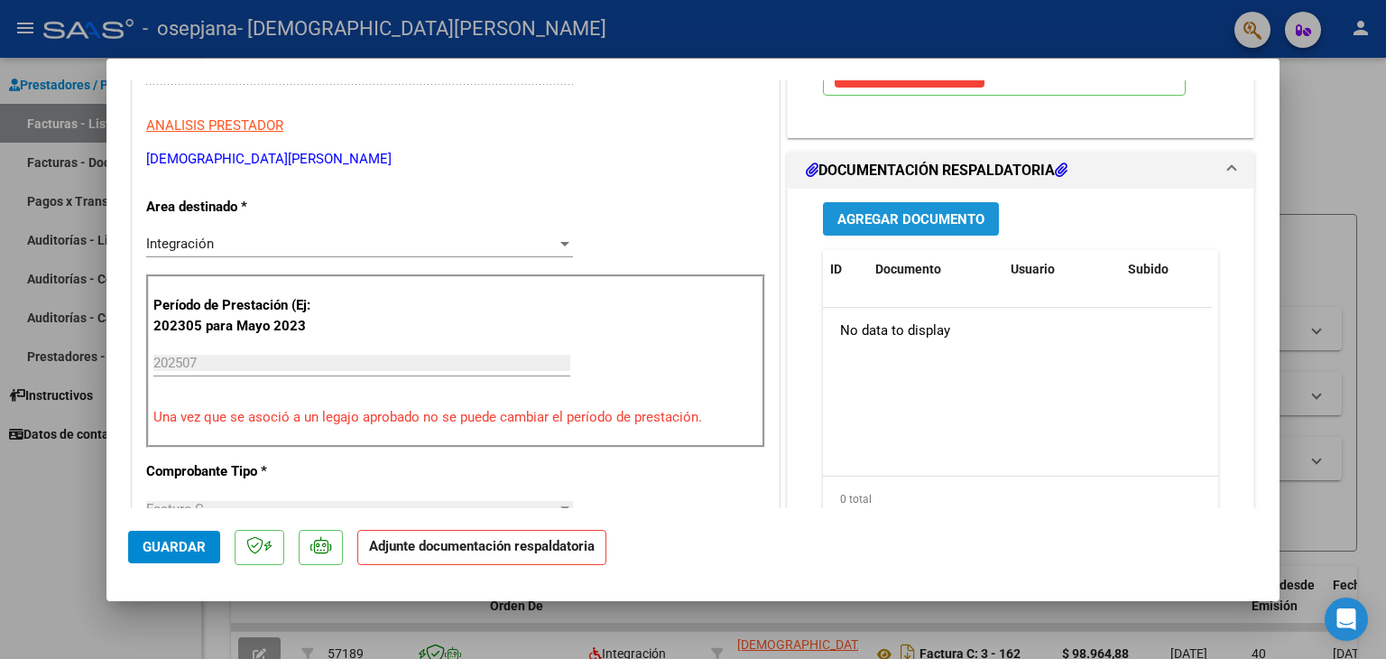
click at [855, 213] on span "Agregar Documento" at bounding box center [911, 219] width 147 height 16
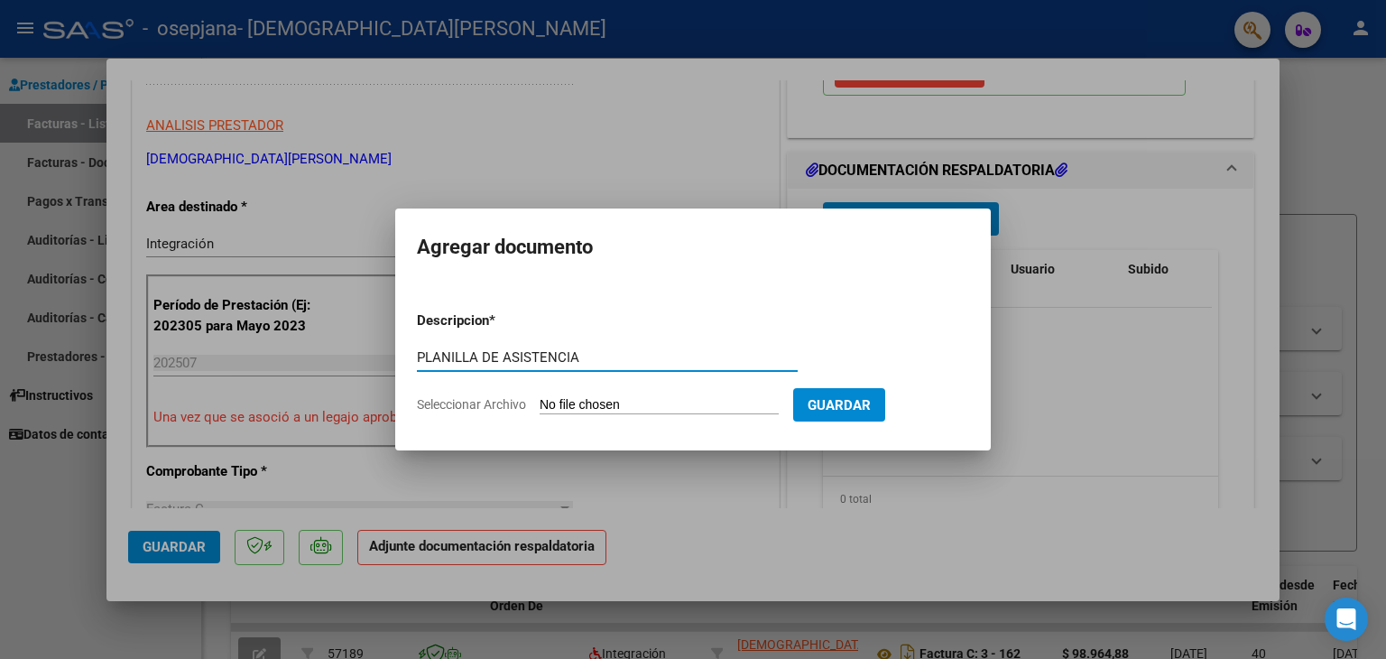
type input "PLANILLA DE ASISTENCIA"
click at [613, 401] on input "Seleccionar Archivo" at bounding box center [659, 405] width 239 height 17
type input "C:\fakepath\PLANILLA_ERIC_PSICOPEDAGOGIA.pdf"
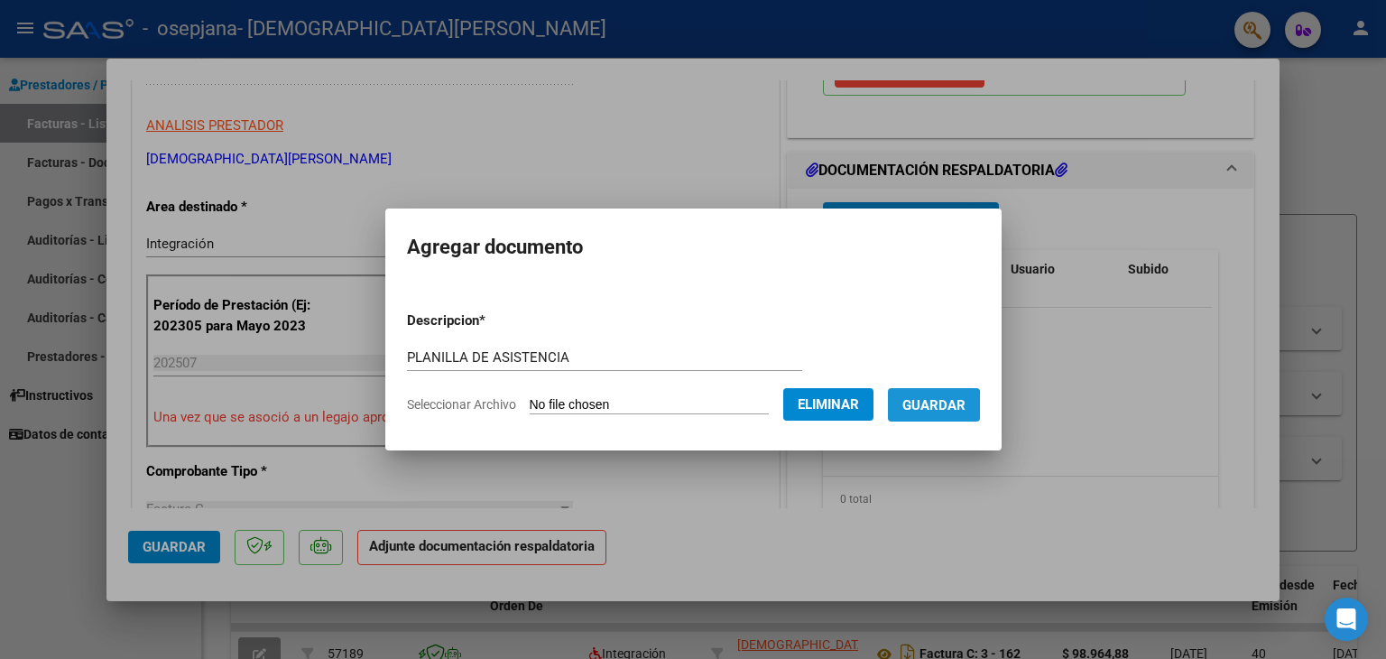
click at [945, 405] on span "Guardar" at bounding box center [934, 405] width 63 height 16
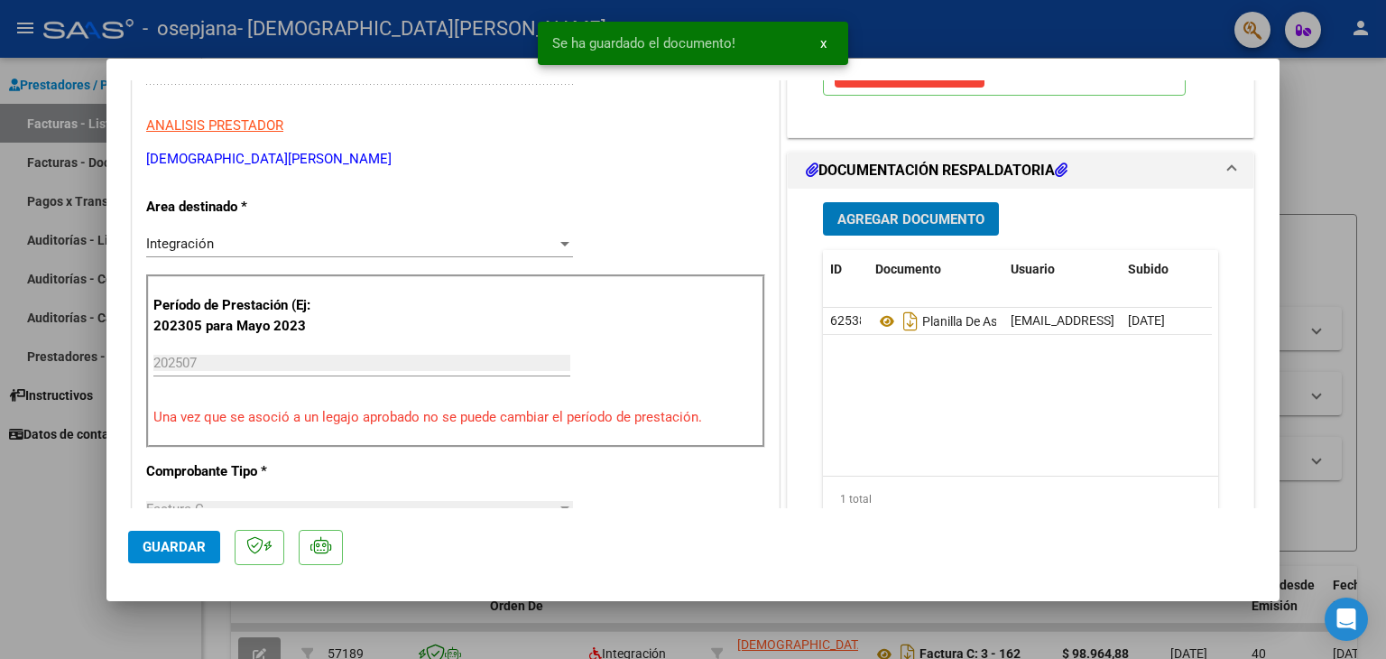
click at [827, 44] on button "x" at bounding box center [823, 43] width 35 height 32
